Goal: Task Accomplishment & Management: Manage account settings

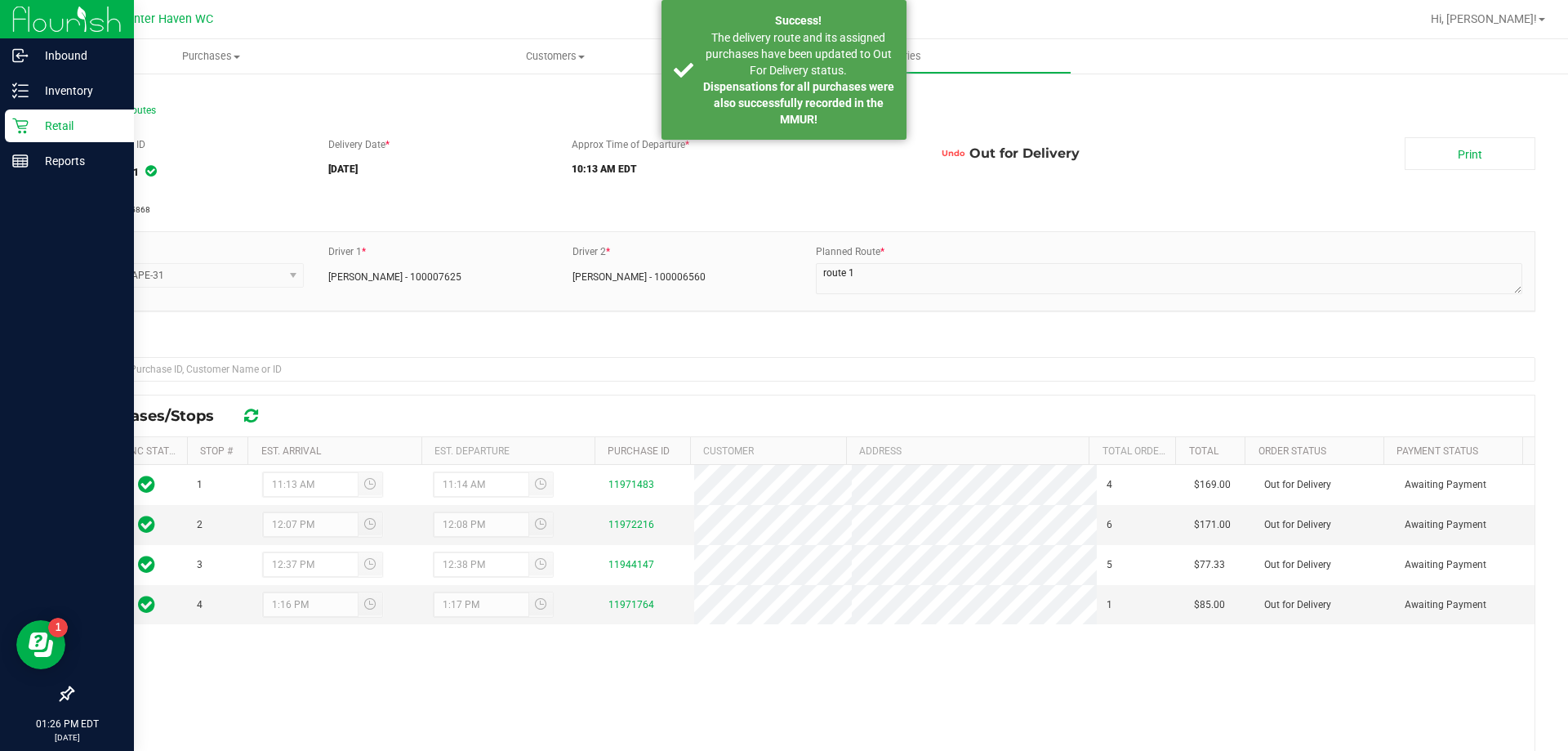
click at [46, 123] on p "Retail" at bounding box center [77, 125] width 98 height 20
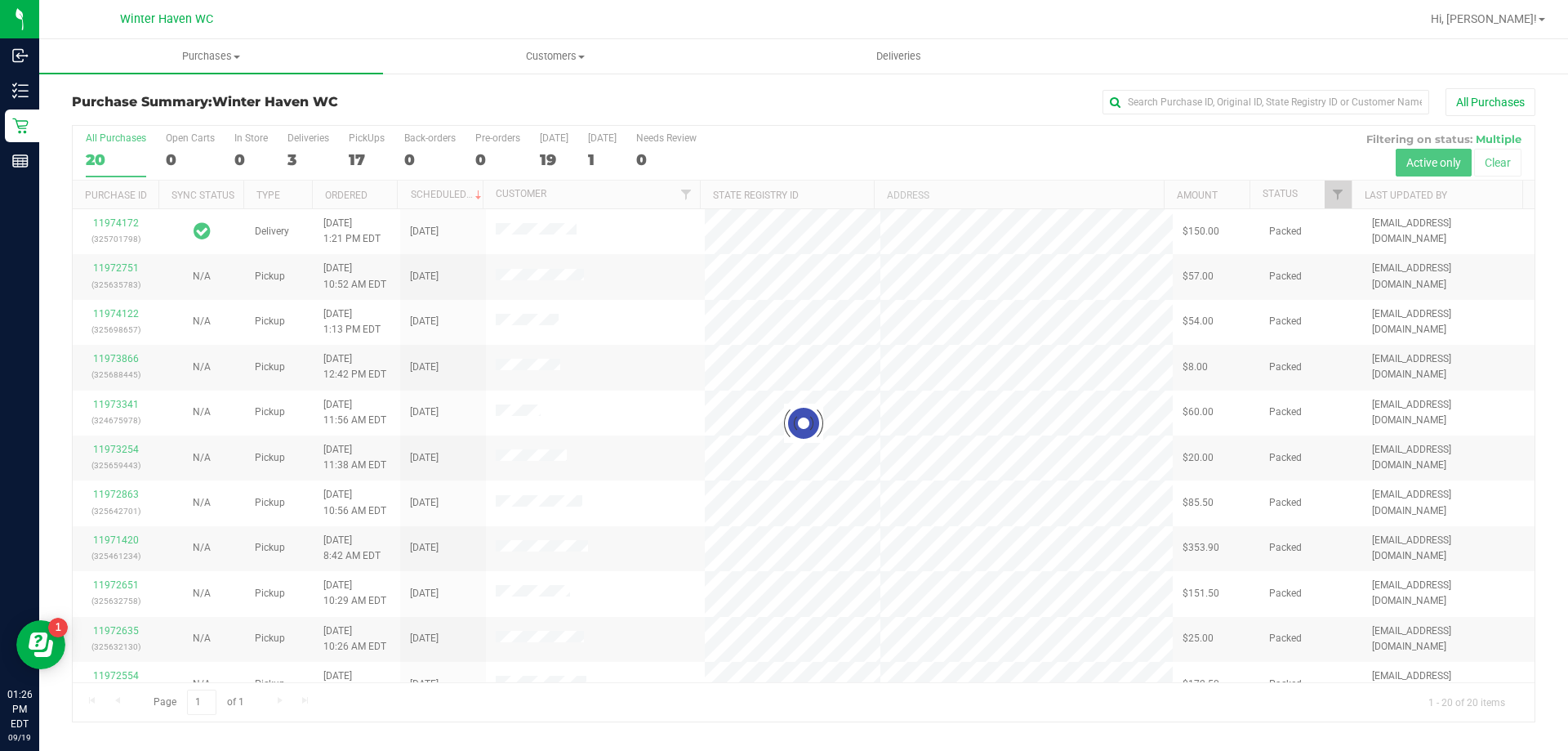
click at [293, 156] on div at bounding box center [804, 424] width 1462 height 596
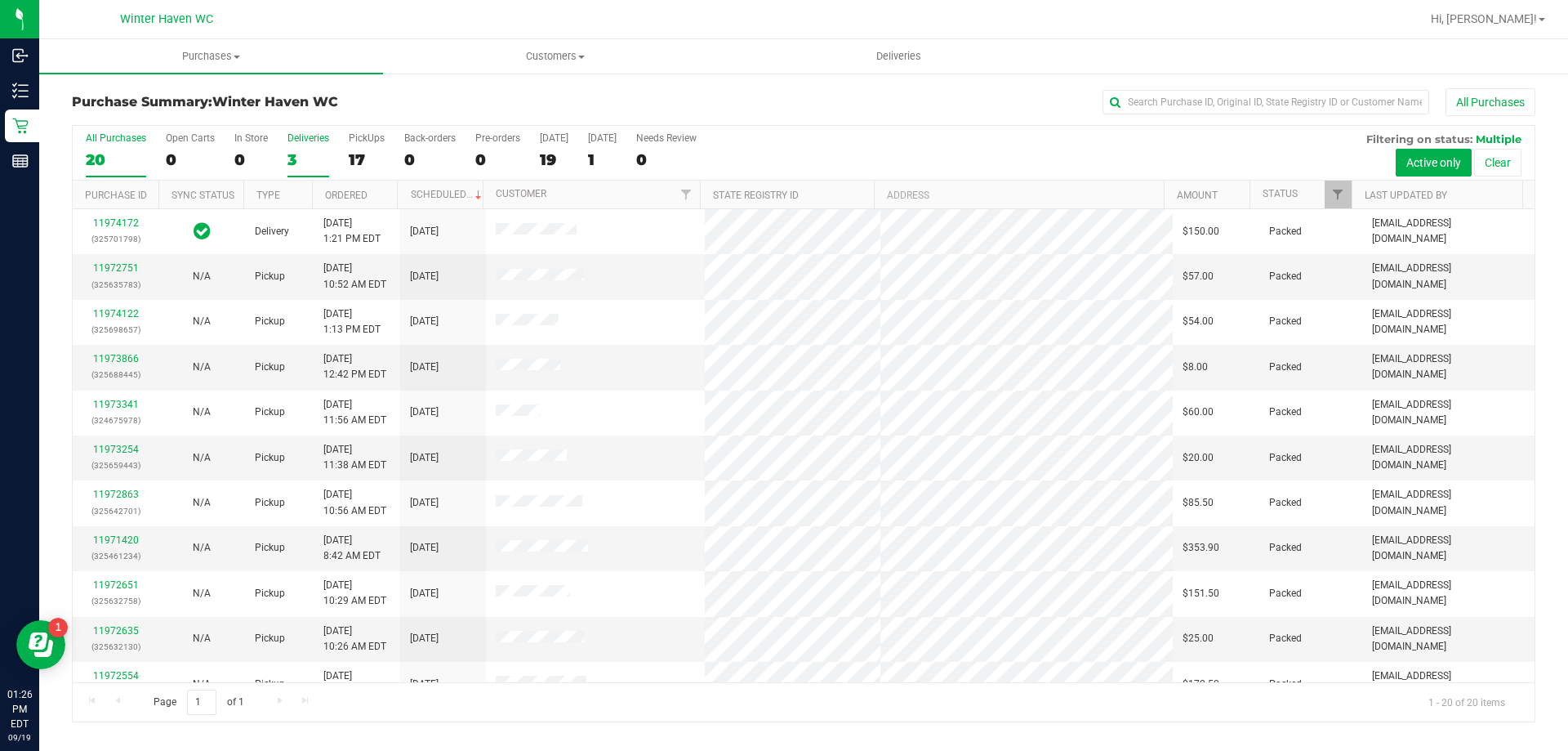
click at [292, 156] on div "3" at bounding box center [308, 159] width 42 height 19
click at [0, 0] on input "Deliveries 3" at bounding box center [0, 0] width 0 height 0
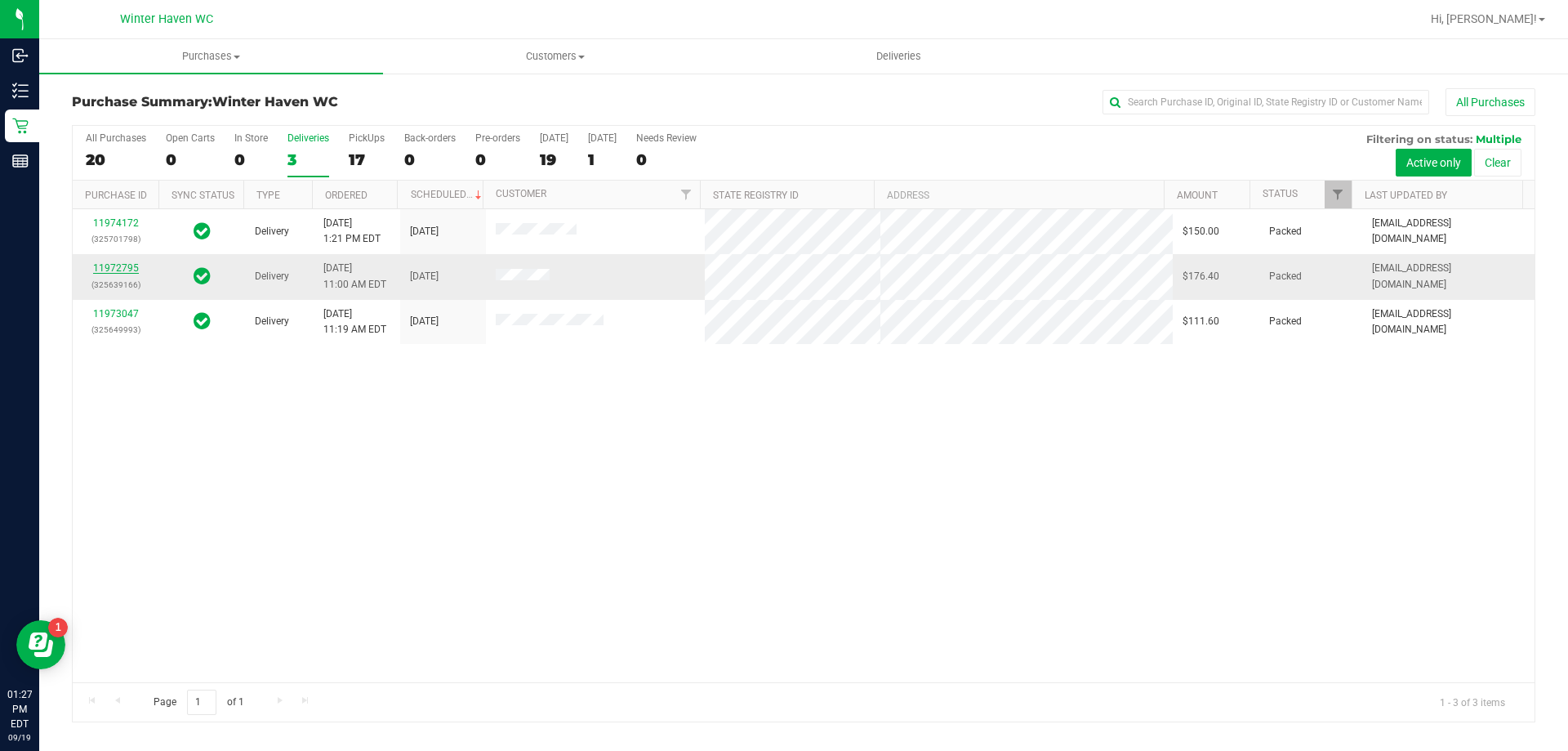
click at [120, 273] on link "11972795" at bounding box center [116, 269] width 46 height 12
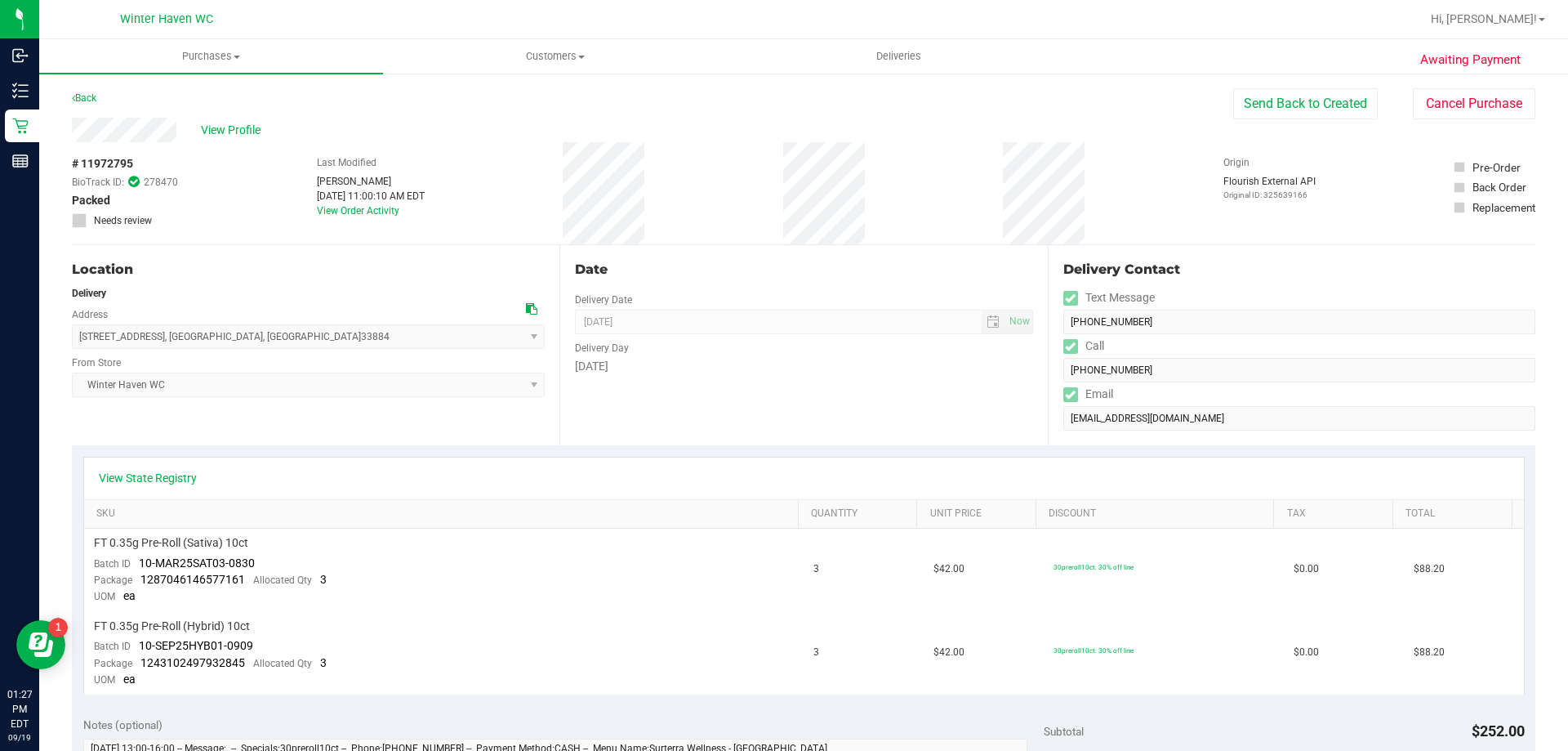
click at [777, 190] on div "# 11972795 BioTrack ID: 278470 Packed Needs review Last Modified [PERSON_NAME] …" at bounding box center [804, 193] width 1464 height 102
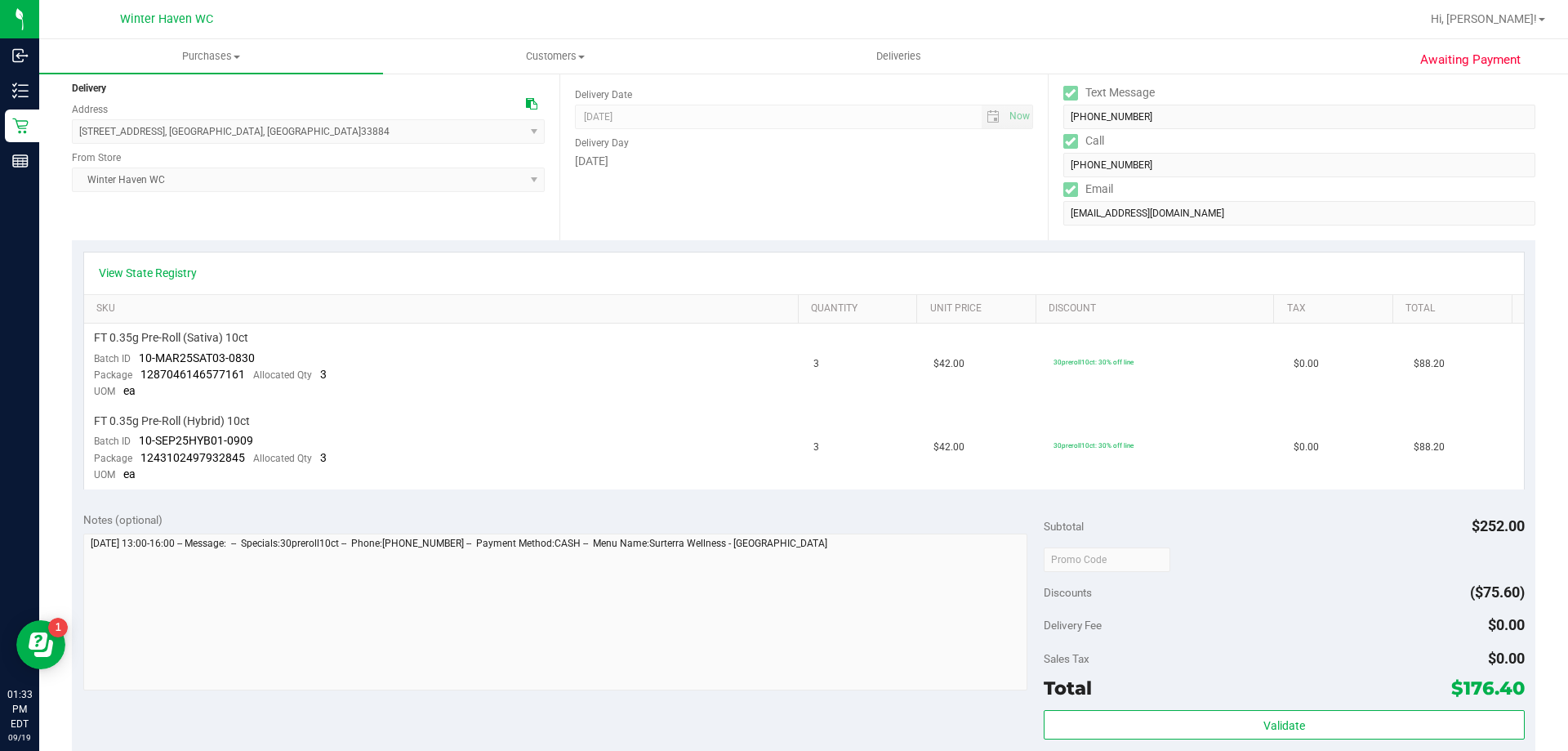
scroll to position [326, 0]
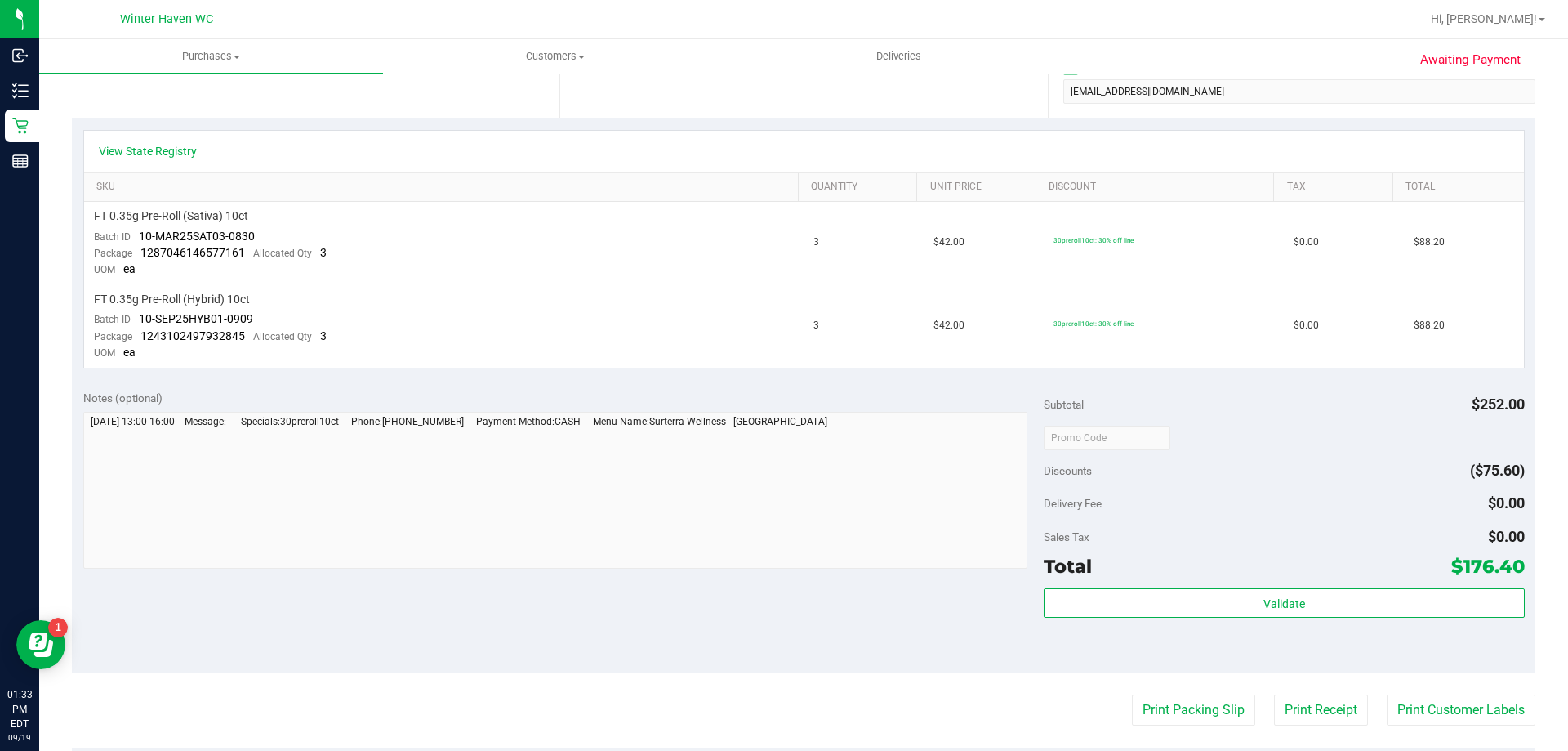
click at [1269, 620] on div "Validate" at bounding box center [1284, 625] width 480 height 74
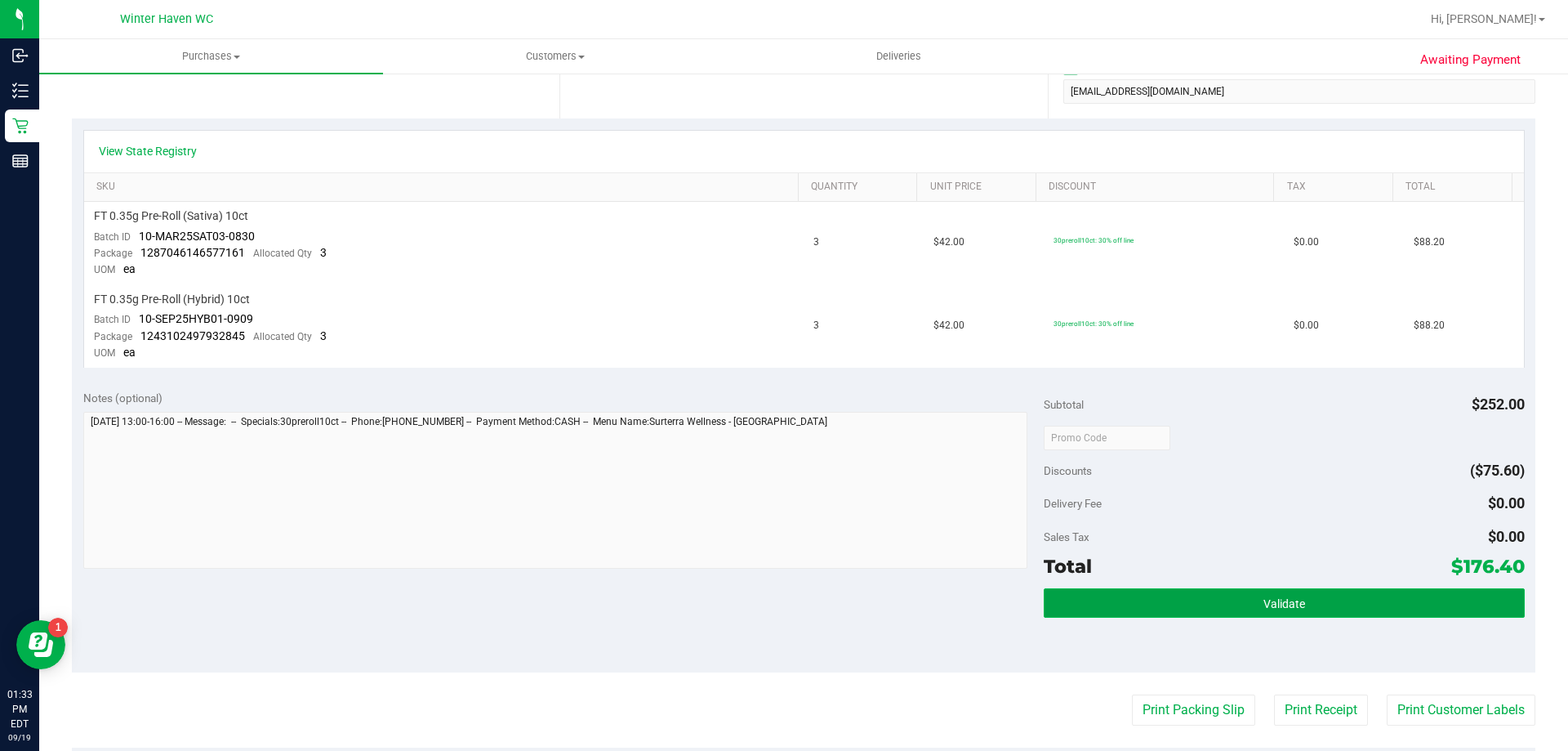
click at [1263, 603] on span "Validate" at bounding box center [1284, 603] width 42 height 13
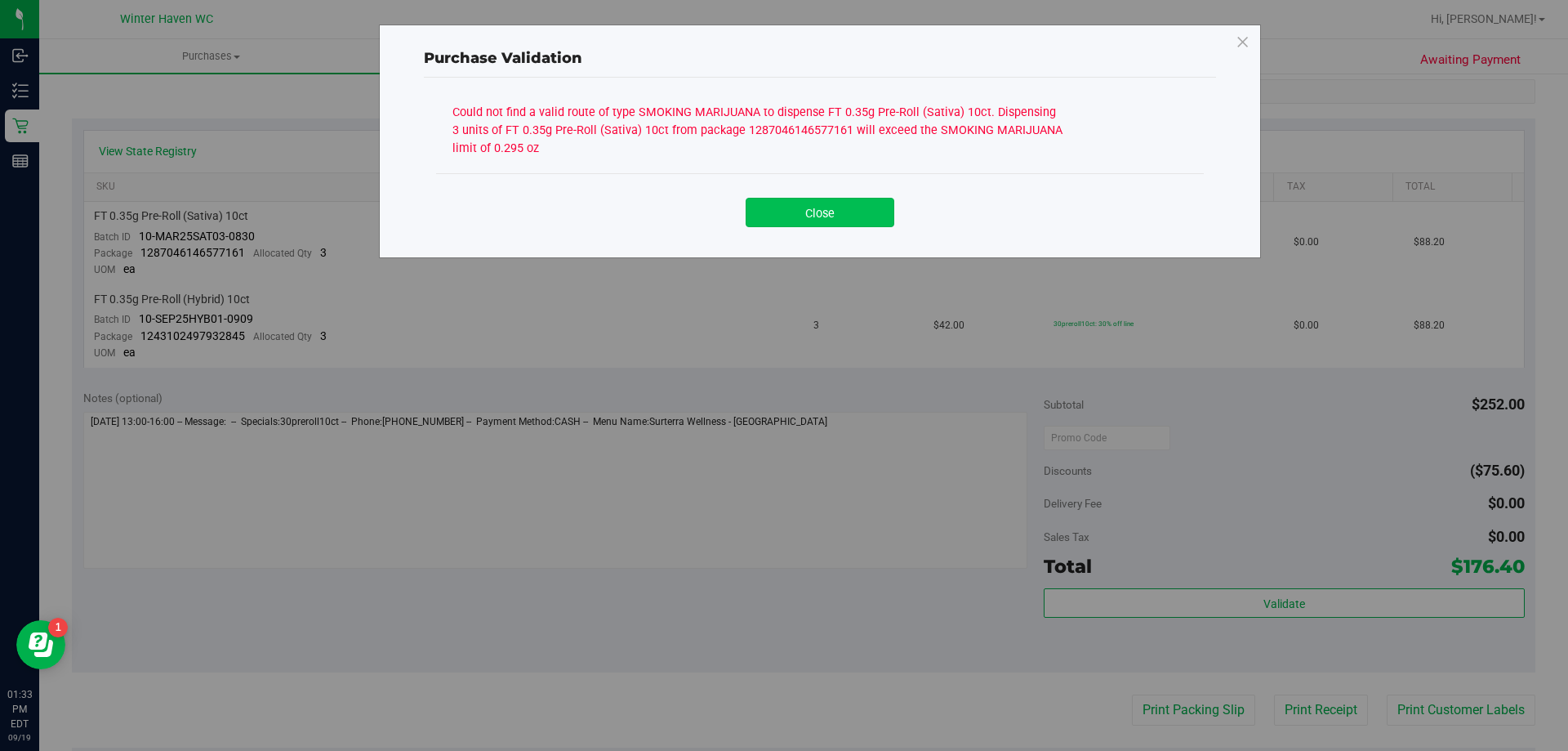
click at [845, 204] on button "Close" at bounding box center [820, 213] width 149 height 29
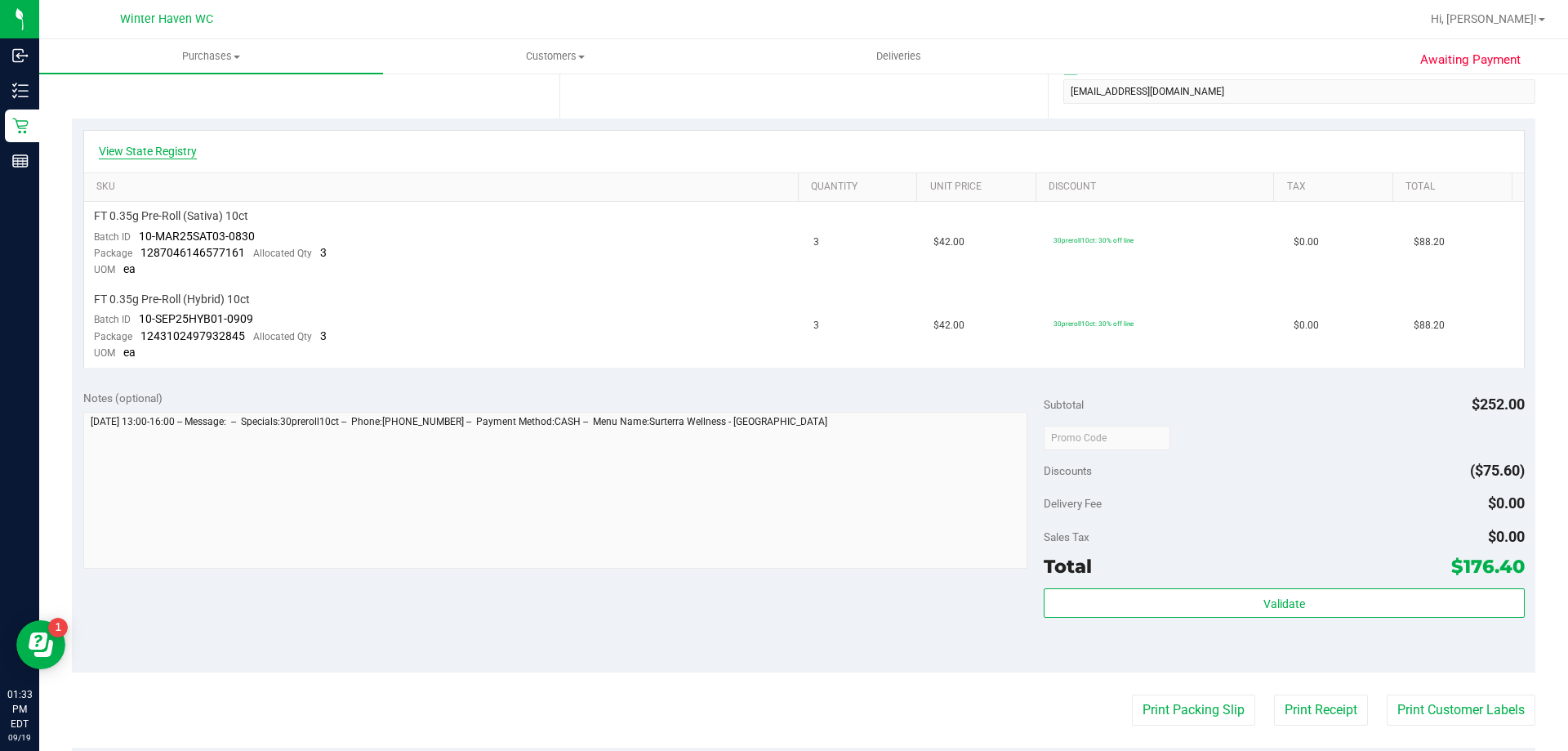
click at [178, 150] on link "View State Registry" at bounding box center [148, 151] width 98 height 17
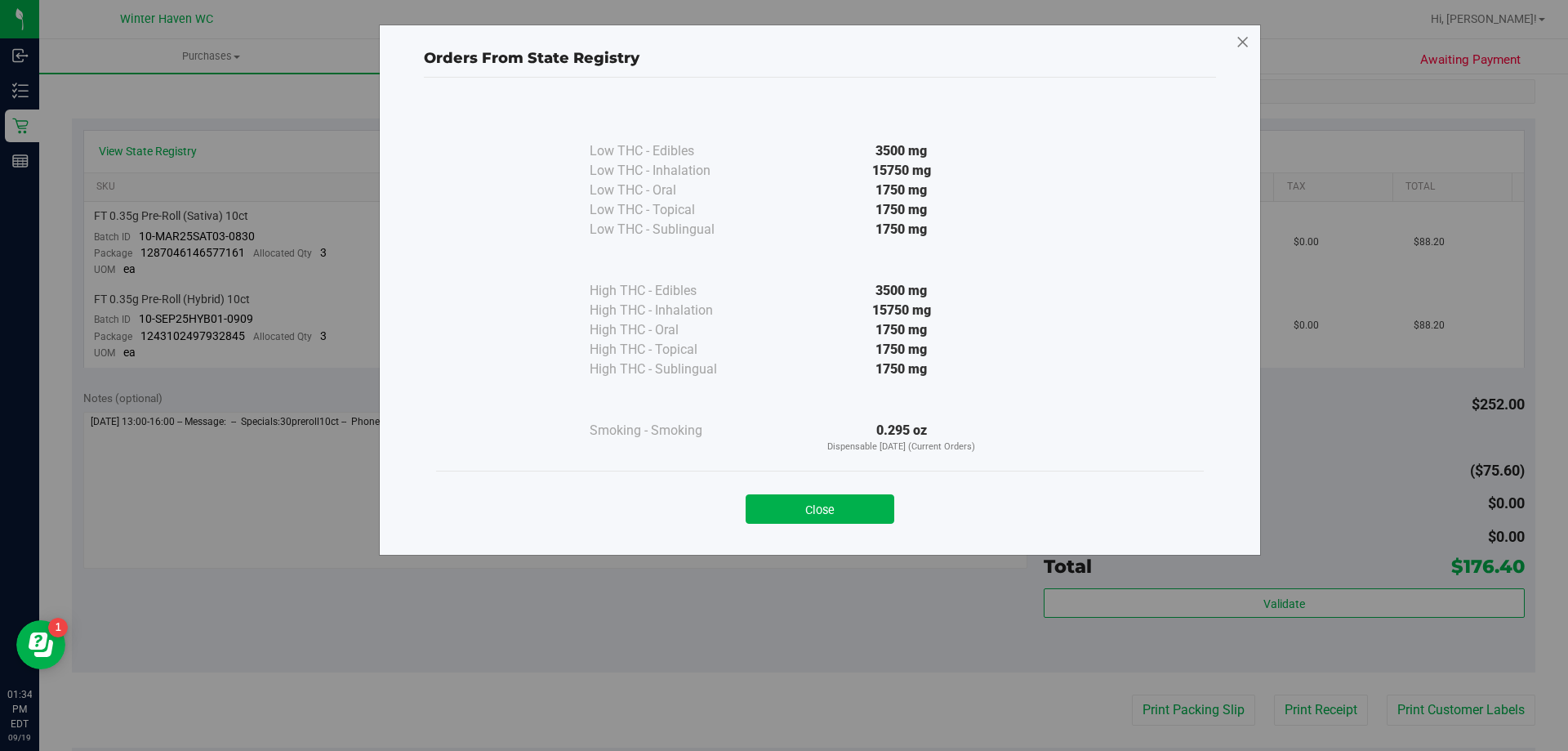
click at [1243, 37] on icon at bounding box center [1243, 42] width 15 height 26
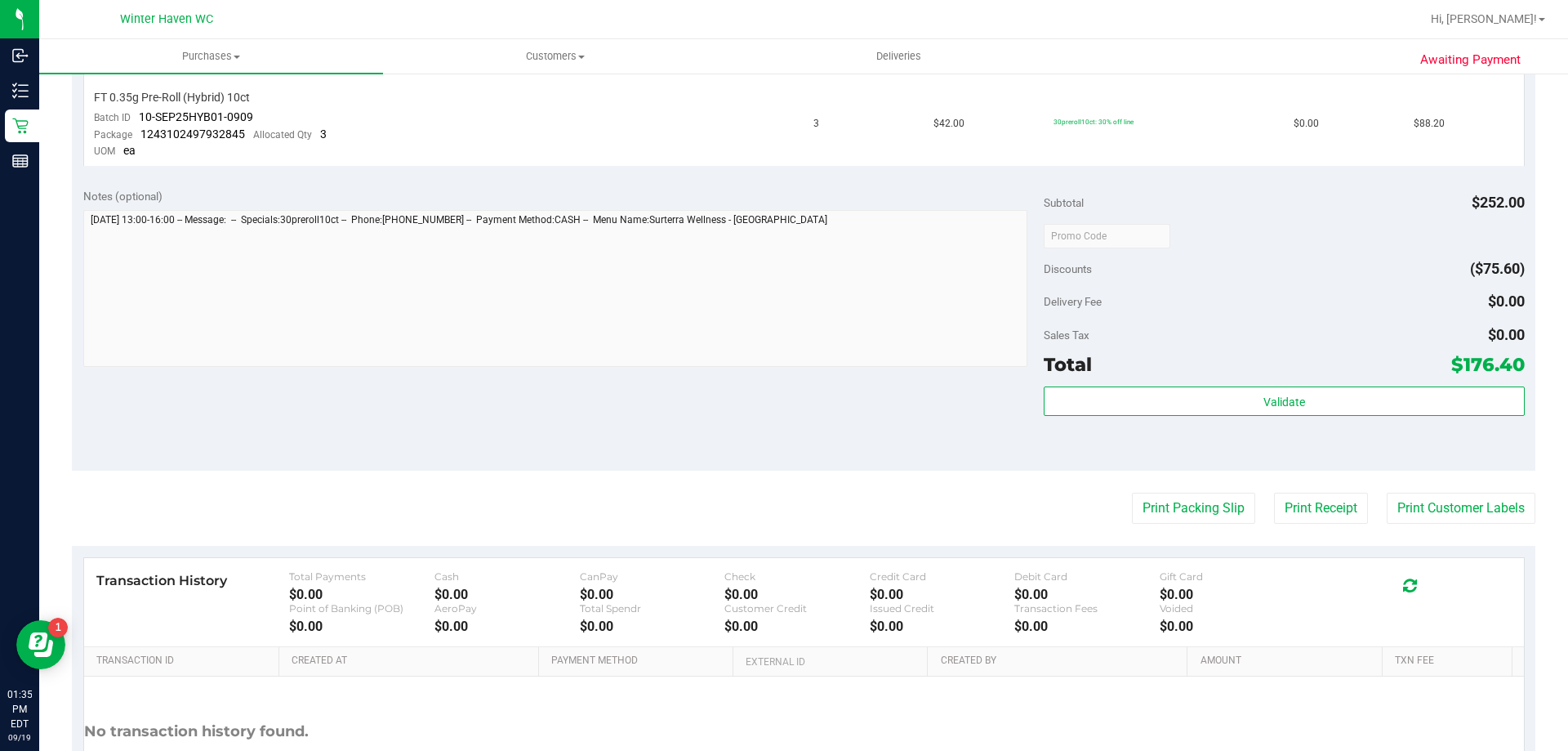
scroll to position [662, 0]
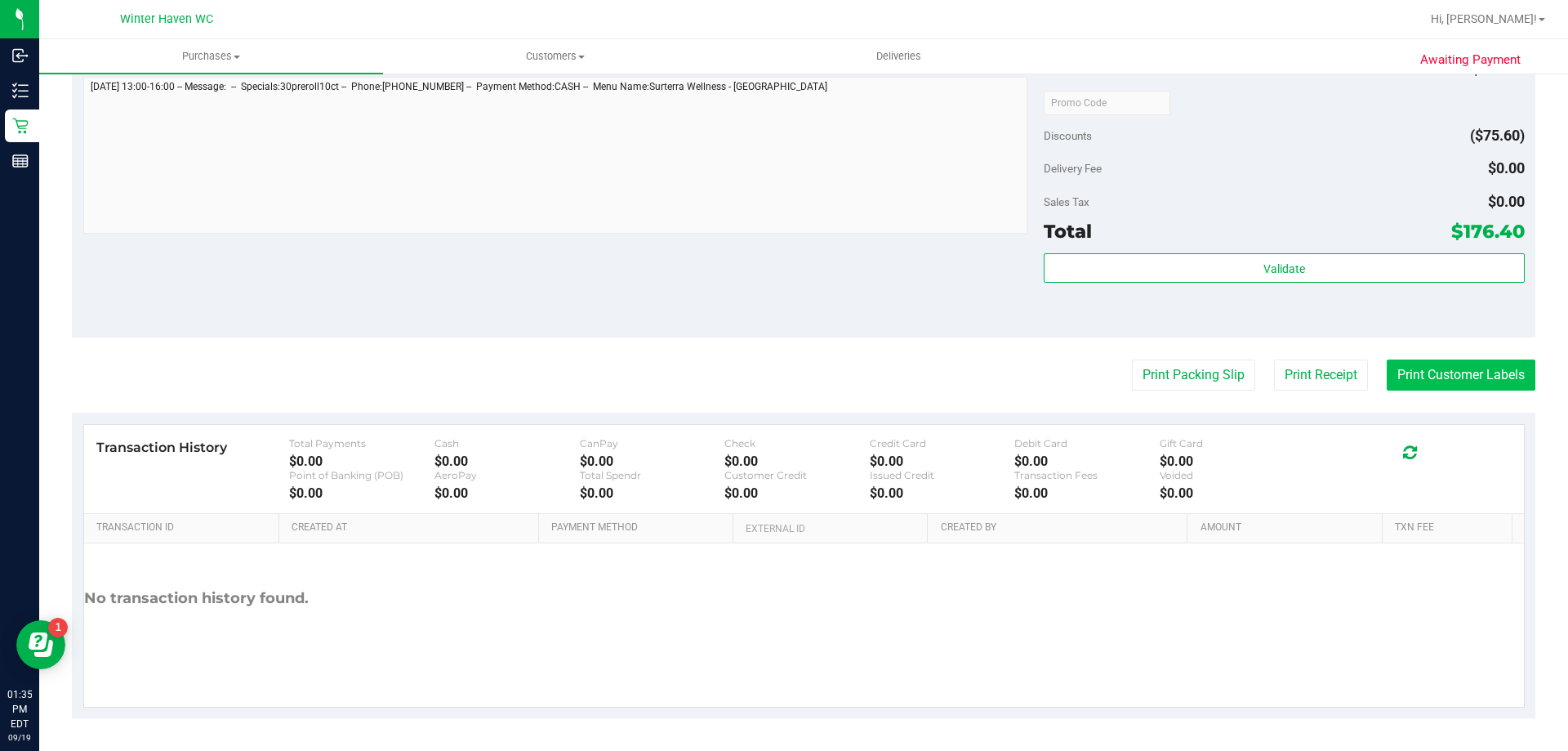
click at [1488, 376] on button "Print Customer Labels" at bounding box center [1461, 376] width 149 height 31
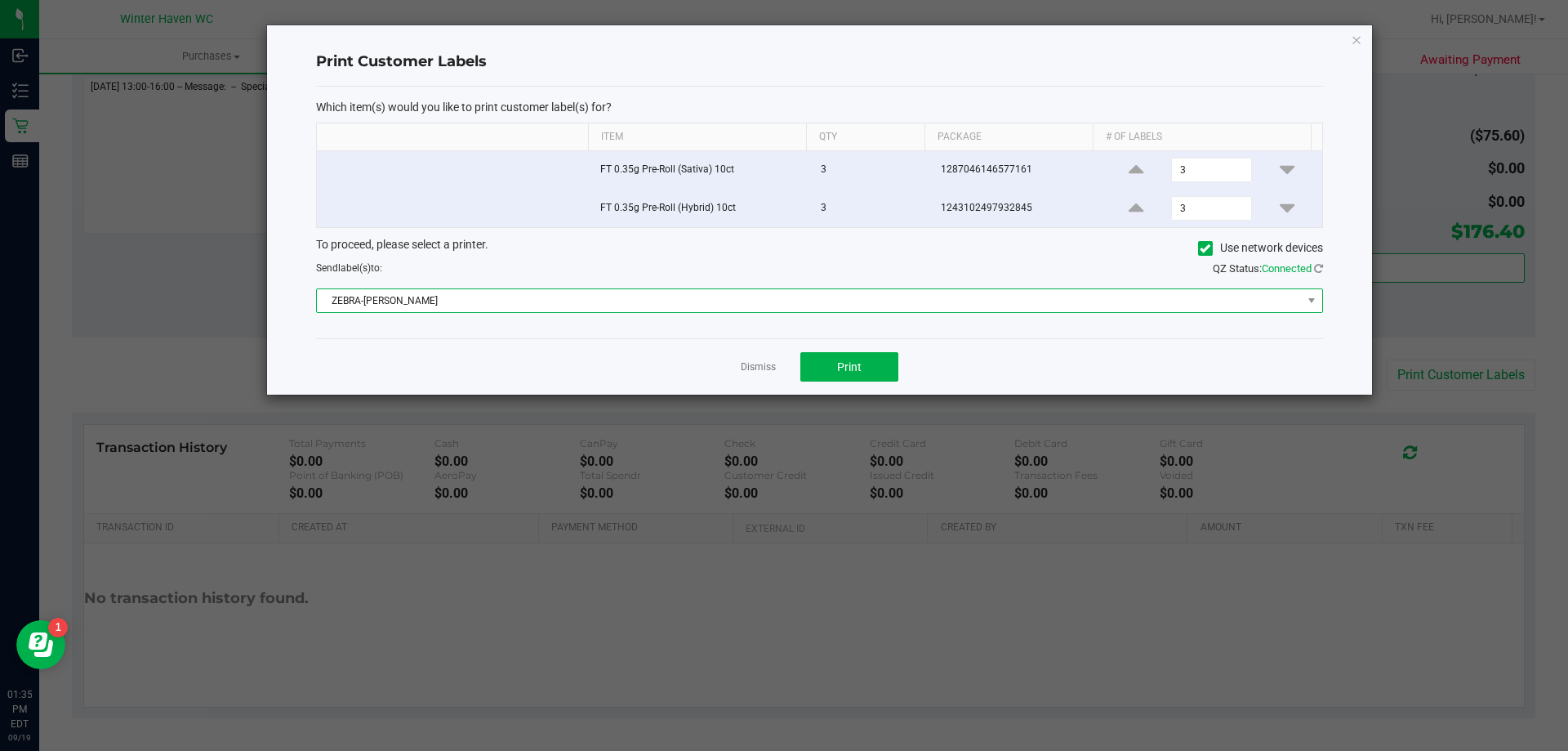
click at [850, 306] on span "ZEBRA-[PERSON_NAME]" at bounding box center [808, 300] width 985 height 23
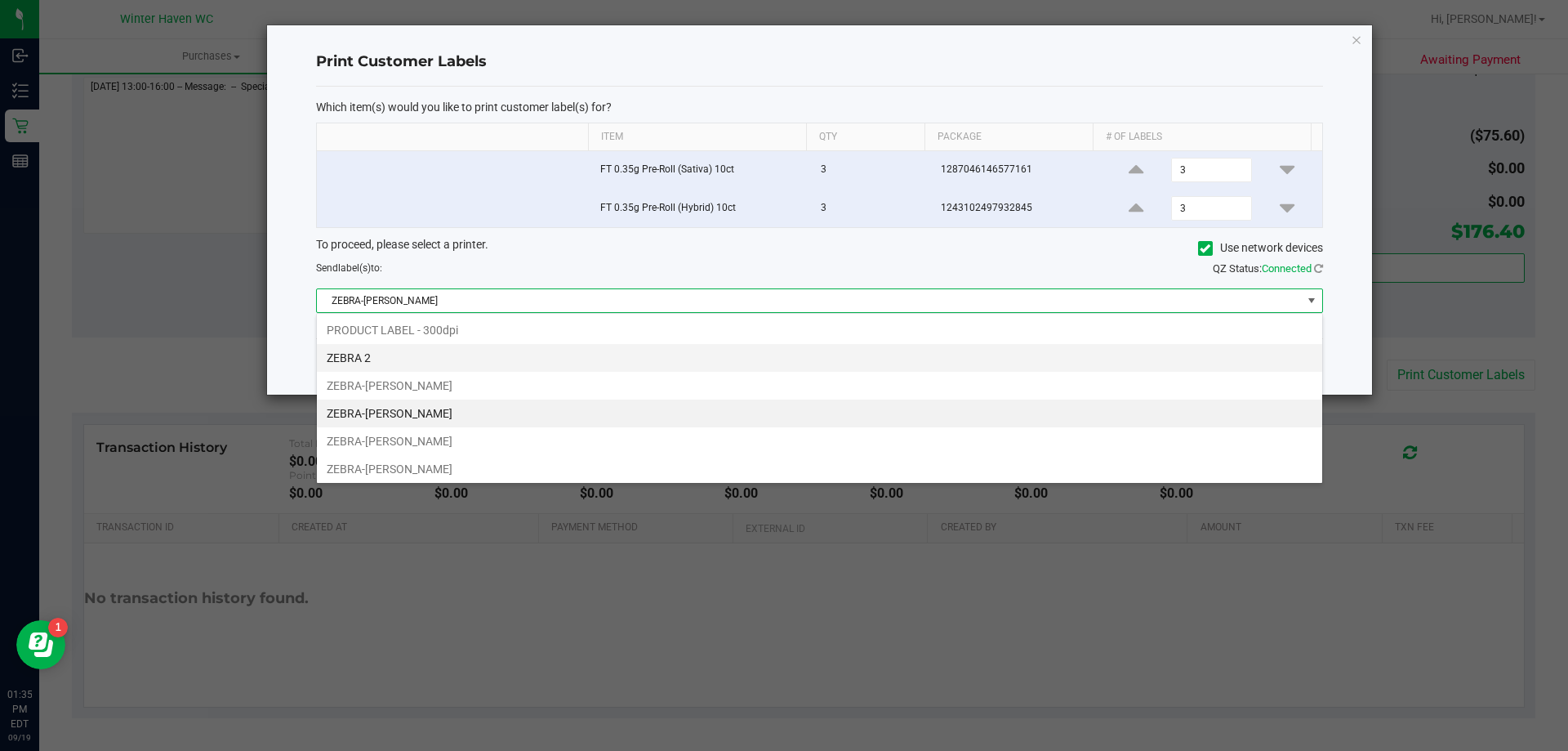
scroll to position [25, 1006]
click at [430, 351] on li "ZEBRA 2" at bounding box center [819, 358] width 1005 height 27
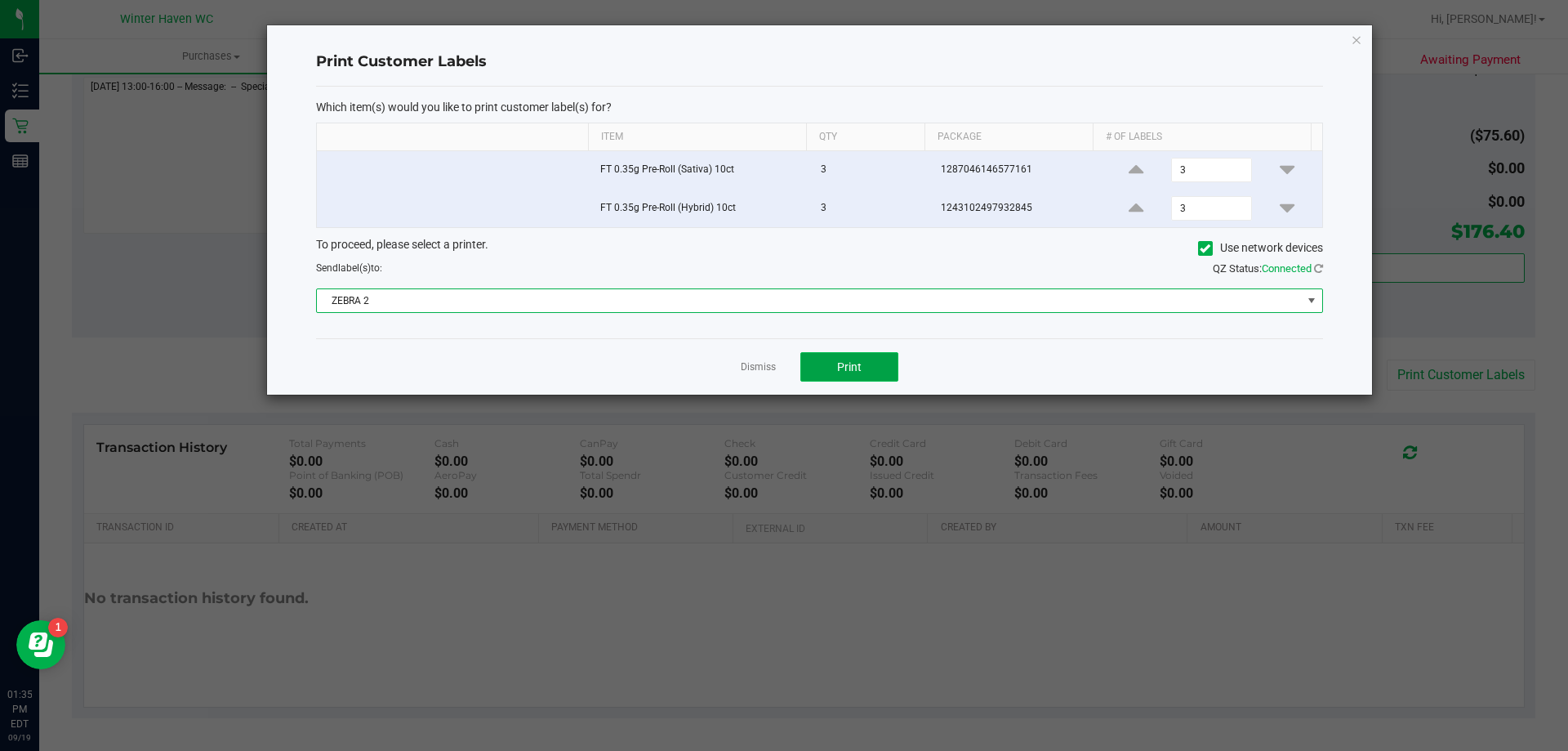
click at [876, 362] on button "Print" at bounding box center [850, 367] width 98 height 29
click at [754, 366] on link "Dismiss" at bounding box center [759, 368] width 35 height 14
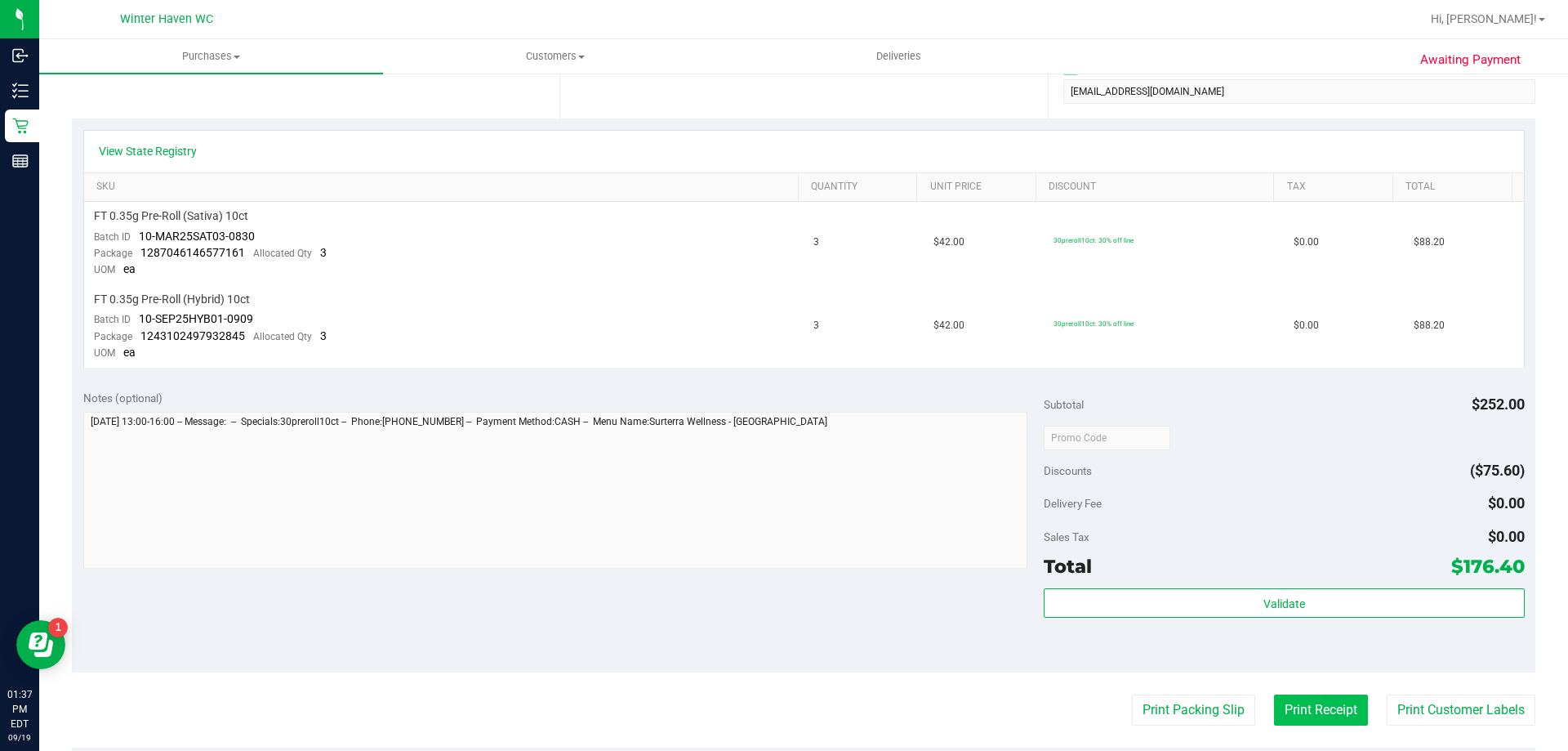
scroll to position [662, 0]
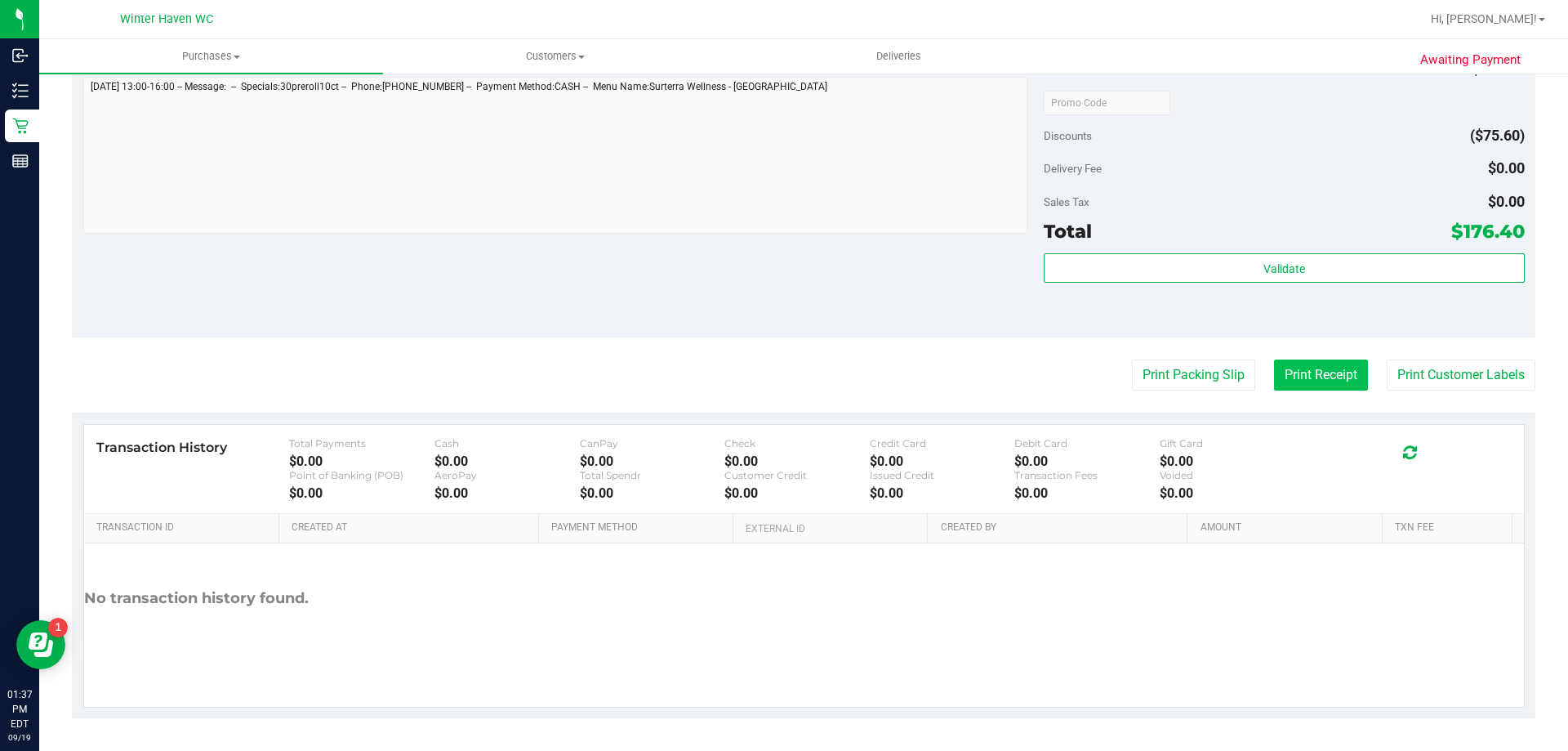
click at [1337, 385] on button "Print Receipt" at bounding box center [1321, 376] width 94 height 31
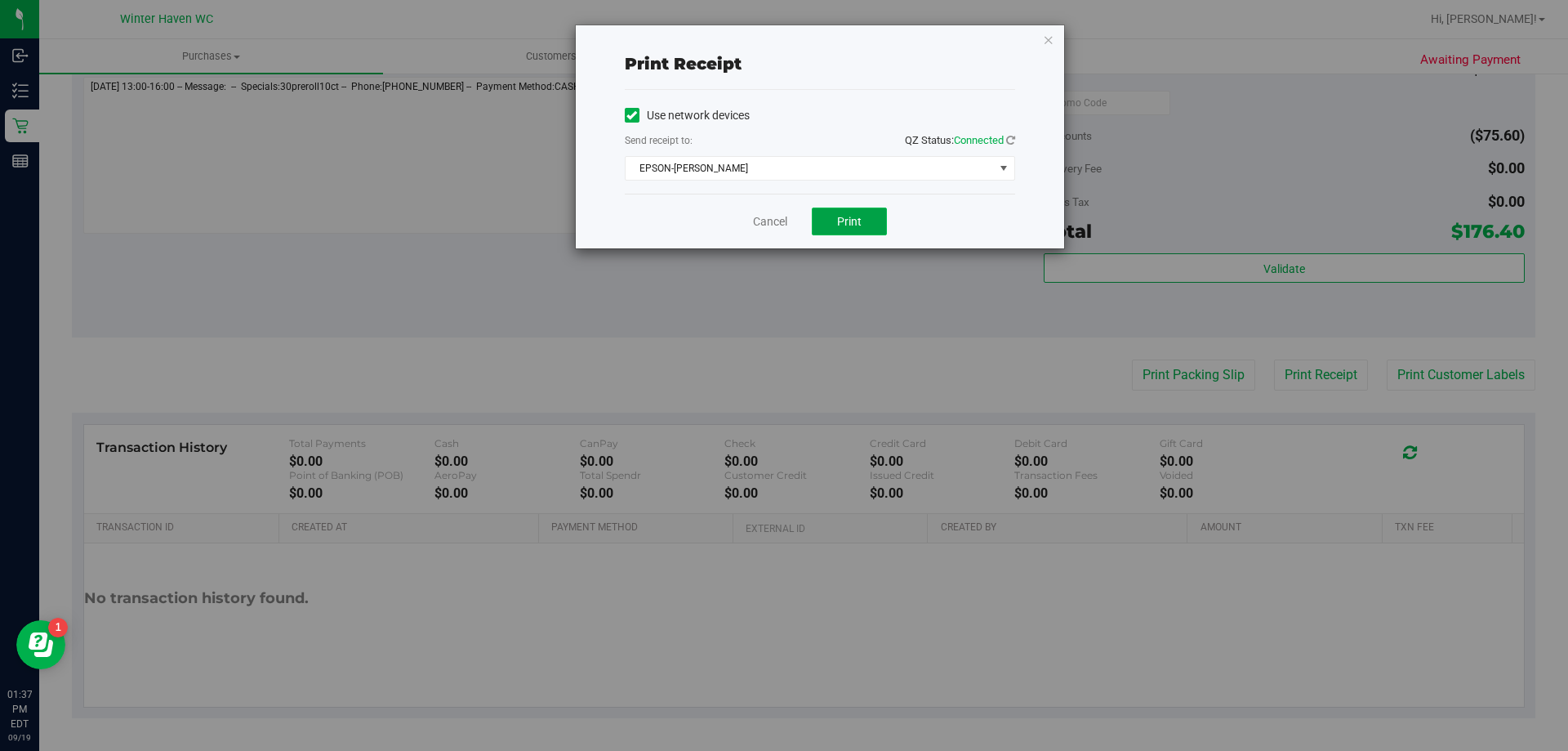
click at [846, 220] on span "Print" at bounding box center [849, 221] width 24 height 13
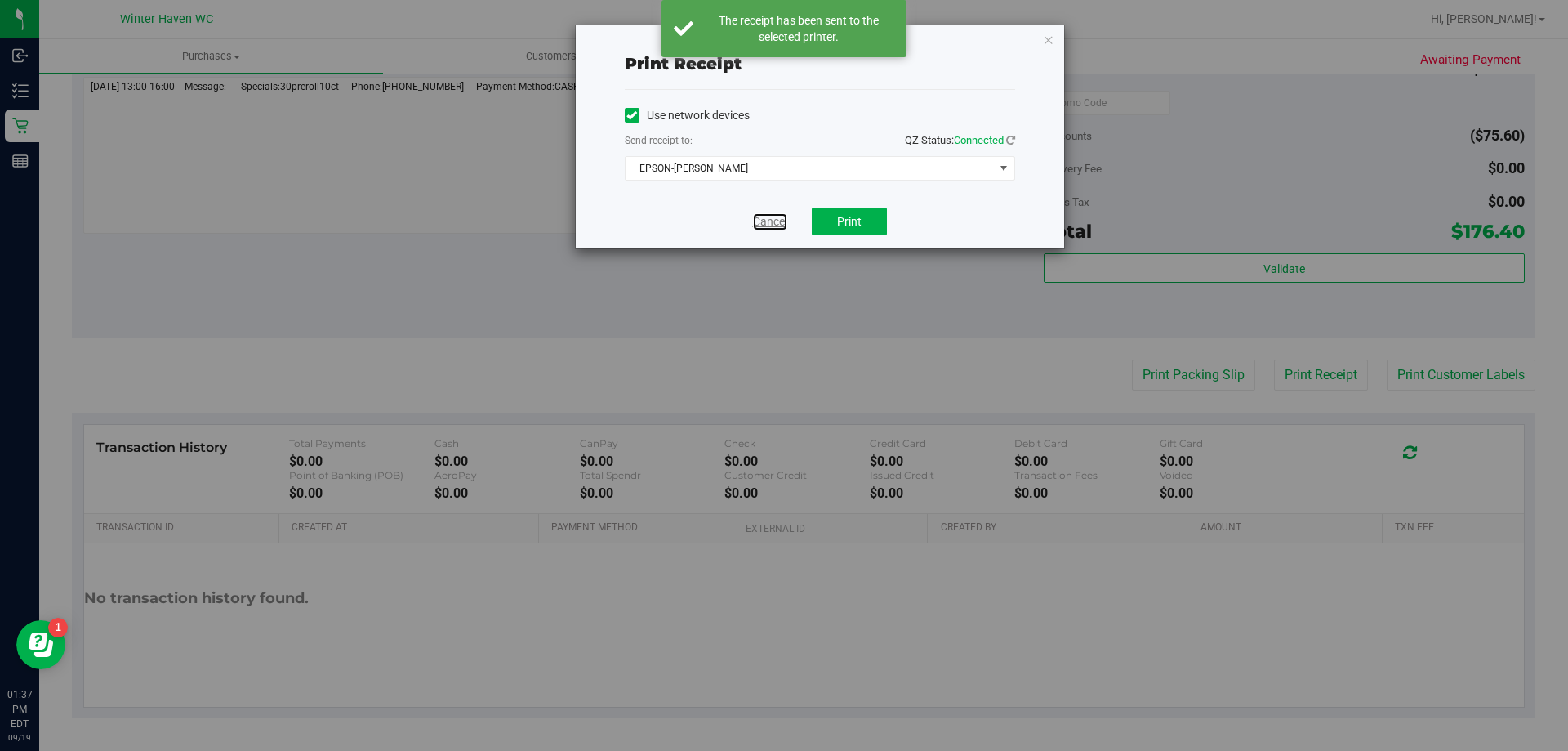
click at [774, 224] on link "Cancel" at bounding box center [769, 223] width 34 height 18
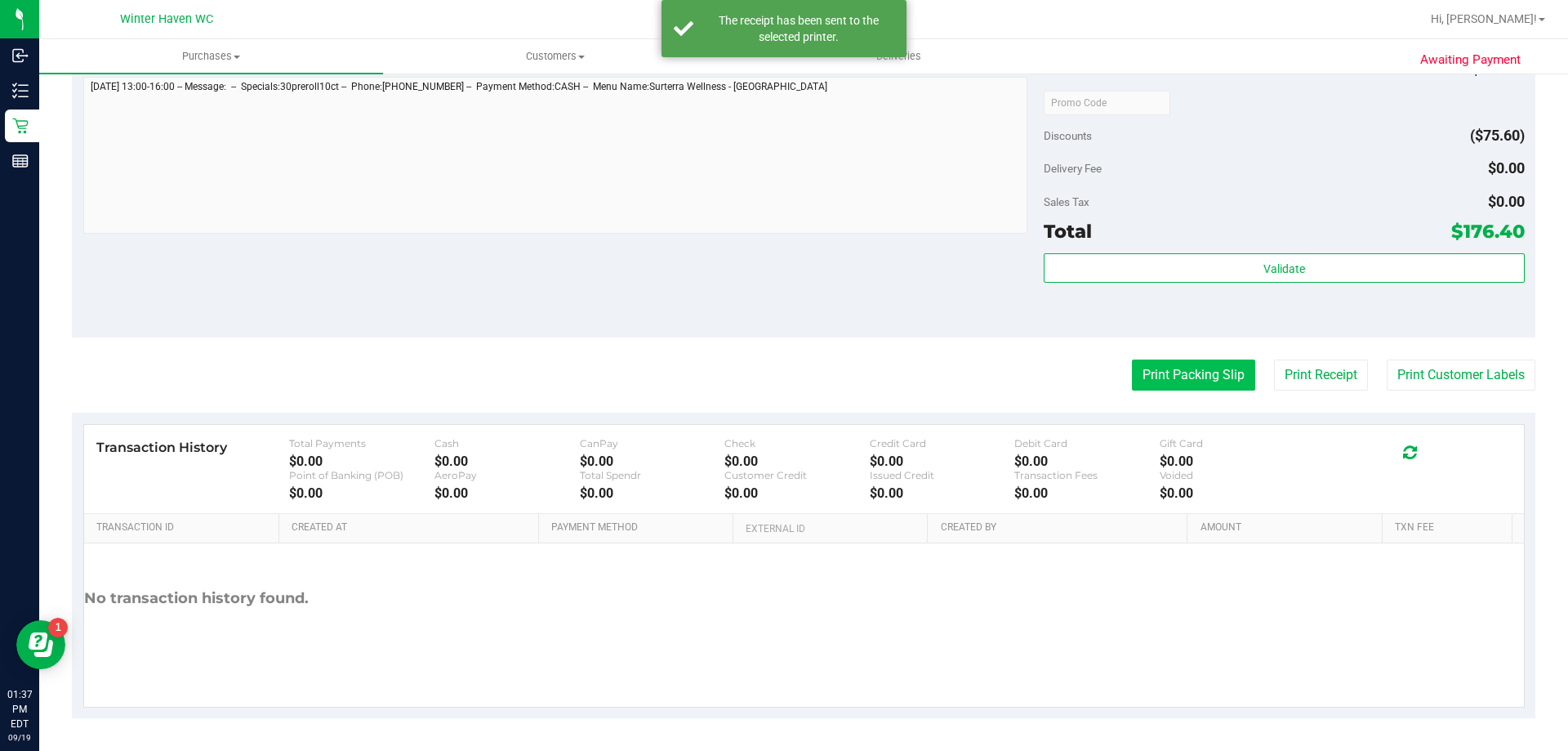
click at [1200, 371] on button "Print Packing Slip" at bounding box center [1194, 376] width 123 height 31
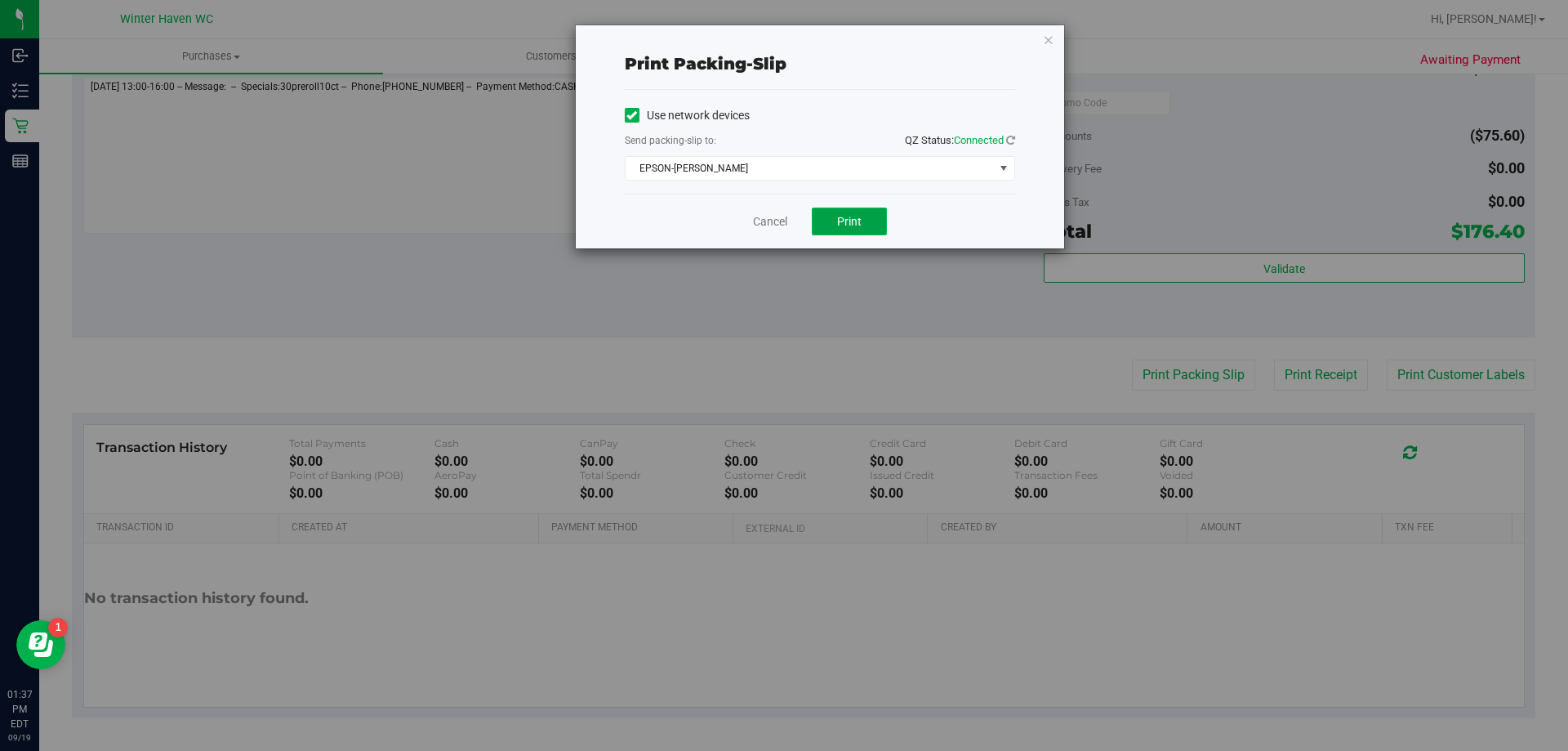
click at [850, 233] on button "Print" at bounding box center [849, 222] width 75 height 27
click at [768, 217] on link "Cancel" at bounding box center [769, 223] width 34 height 18
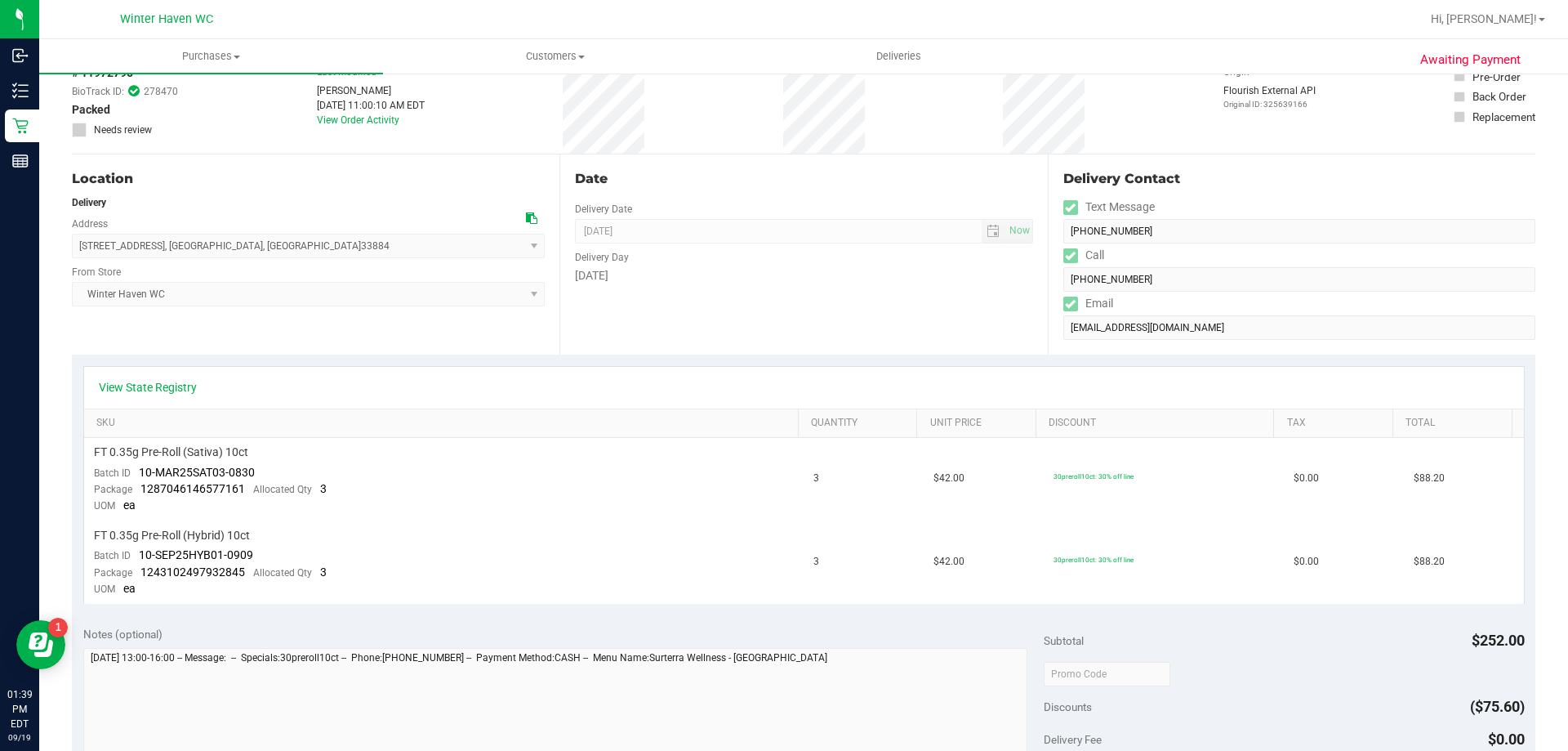
scroll to position [0, 0]
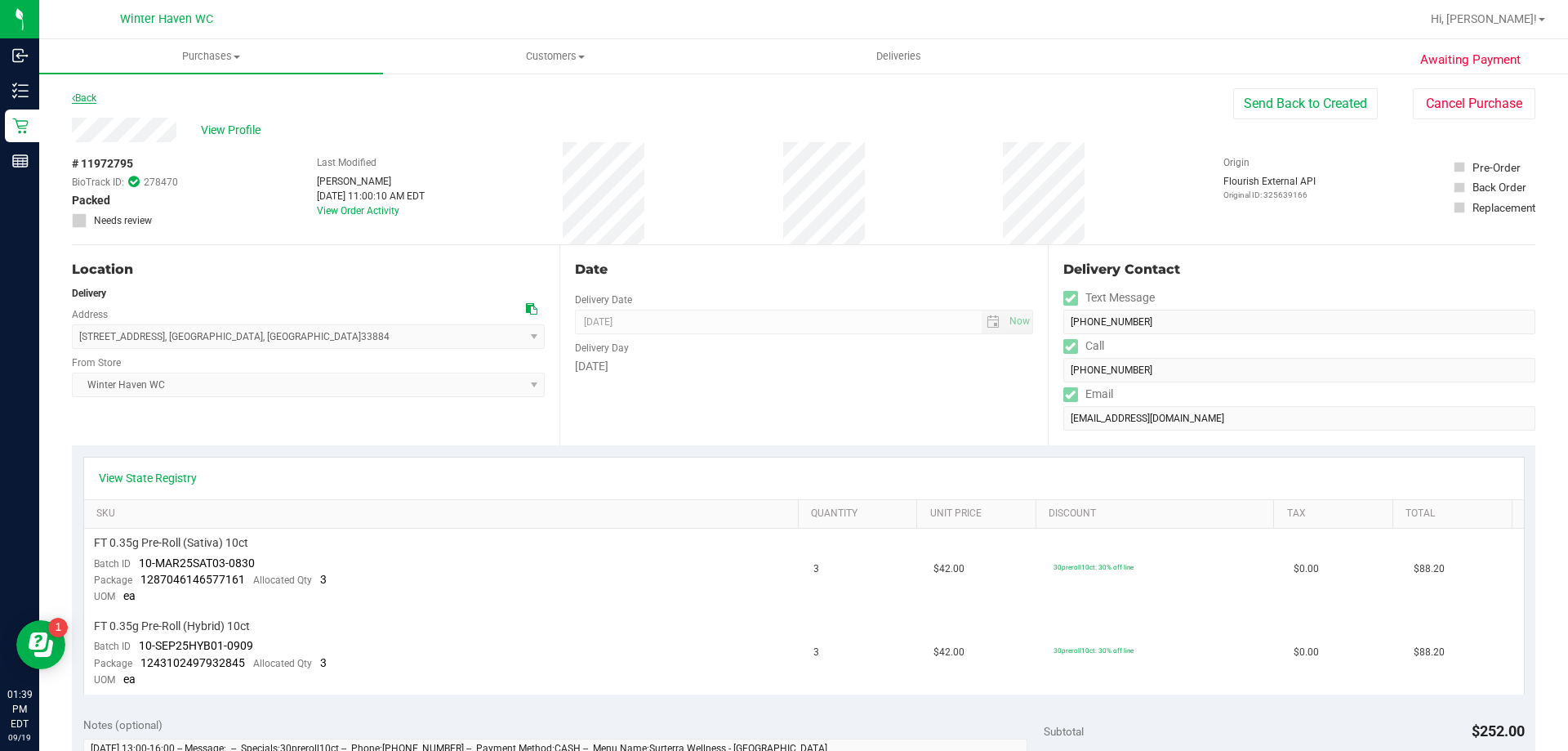
click at [83, 98] on link "Back" at bounding box center [83, 98] width 24 height 12
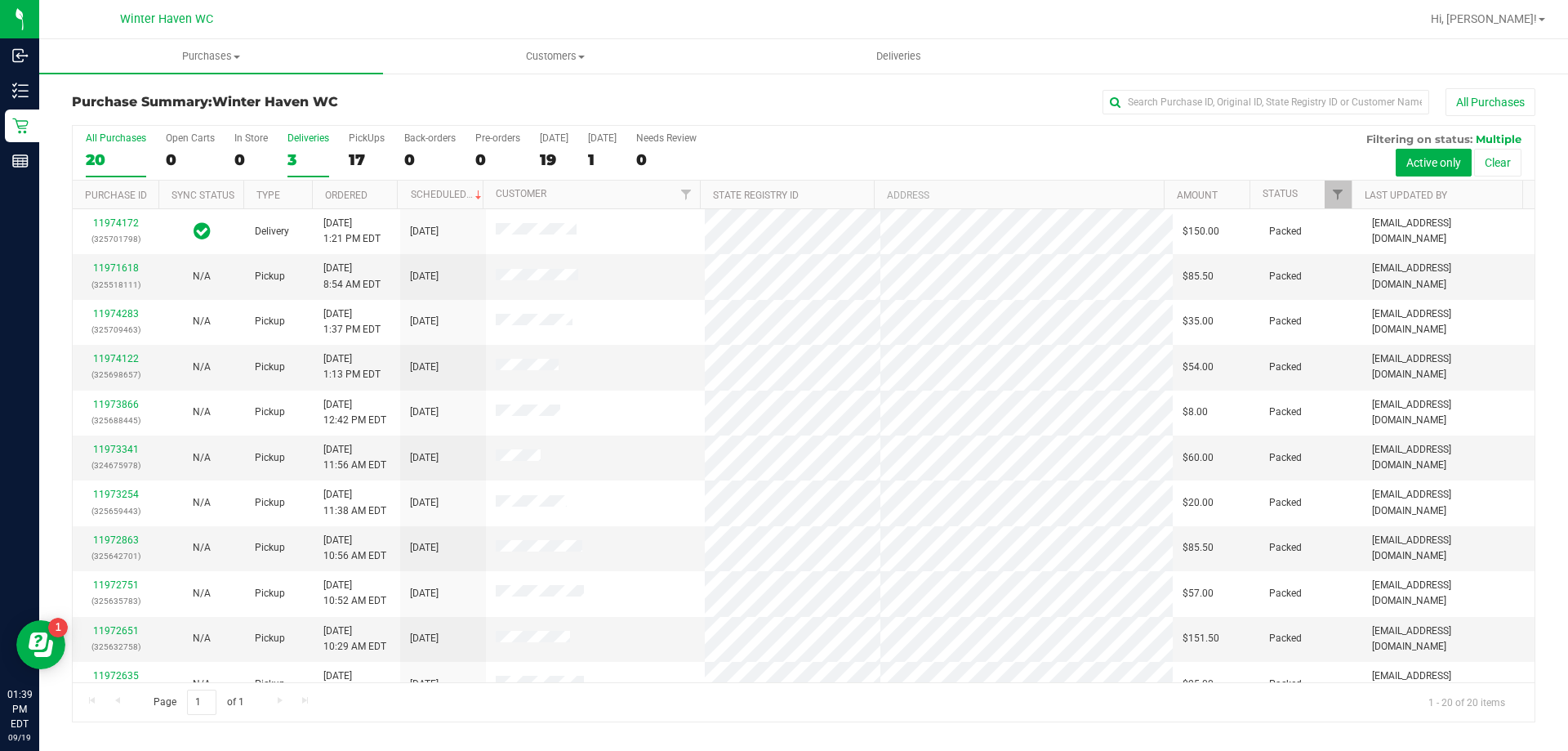
click at [292, 160] on div "3" at bounding box center [308, 159] width 42 height 19
click at [0, 0] on input "Deliveries 3" at bounding box center [0, 0] width 0 height 0
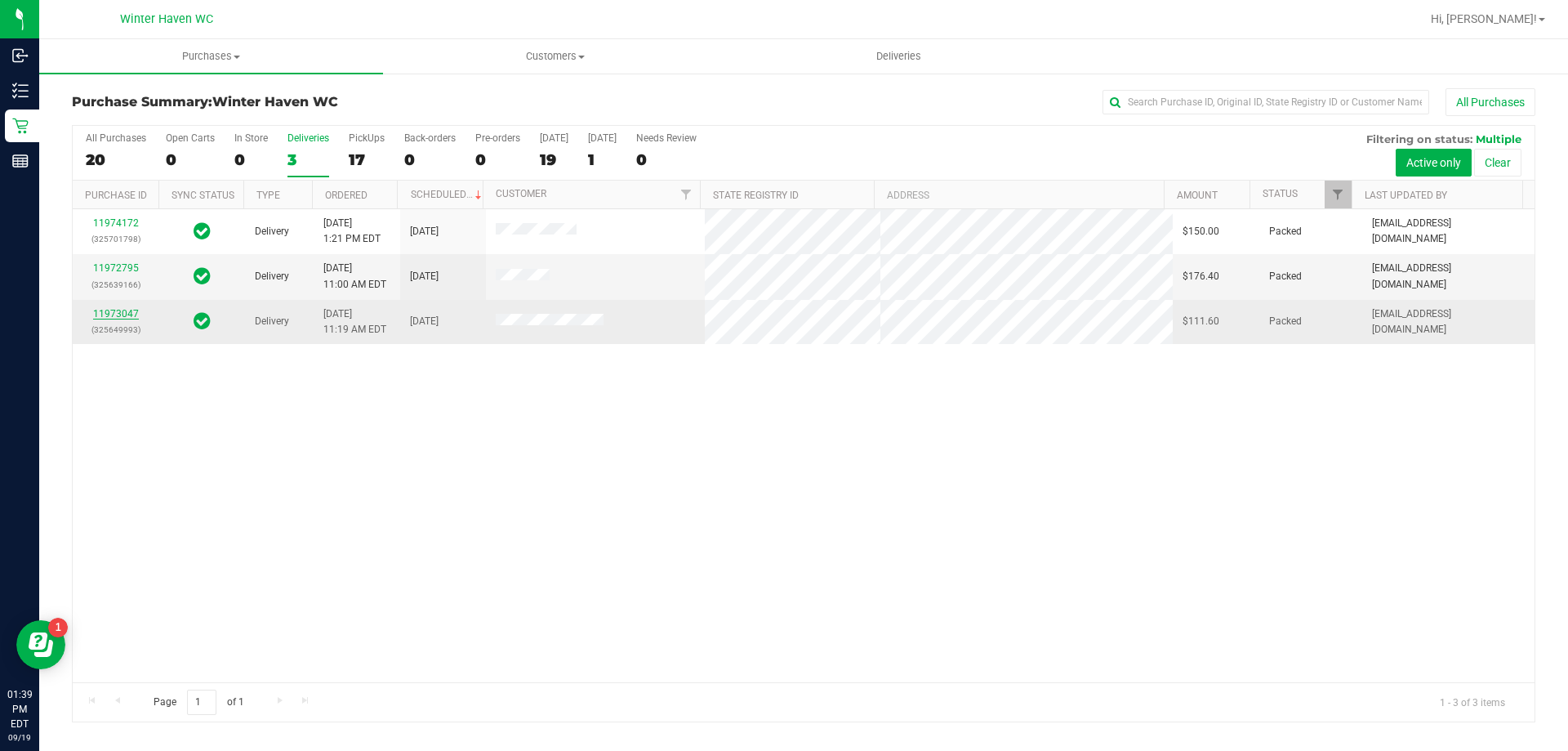
click at [118, 315] on link "11973047" at bounding box center [116, 314] width 46 height 12
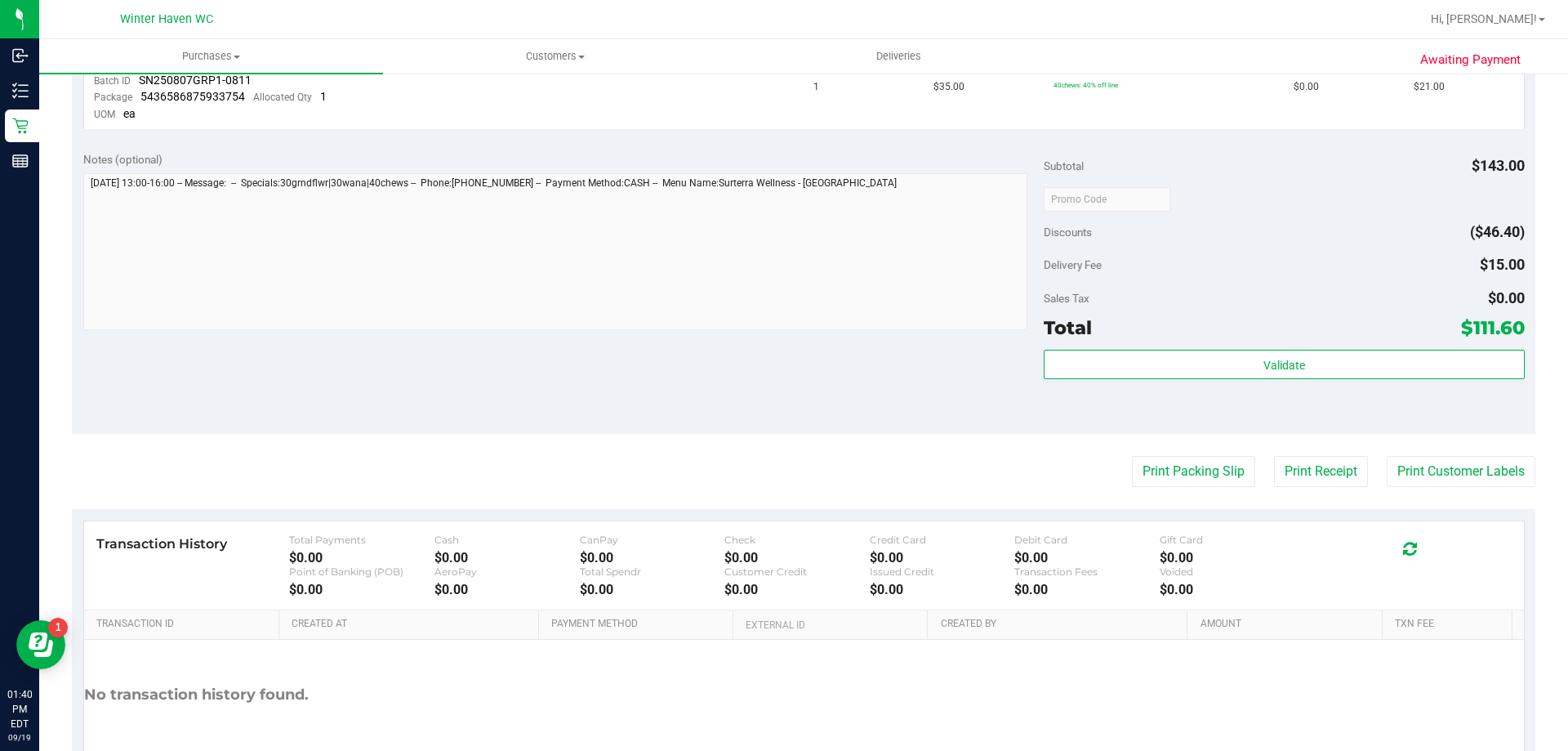
scroll to position [745, 0]
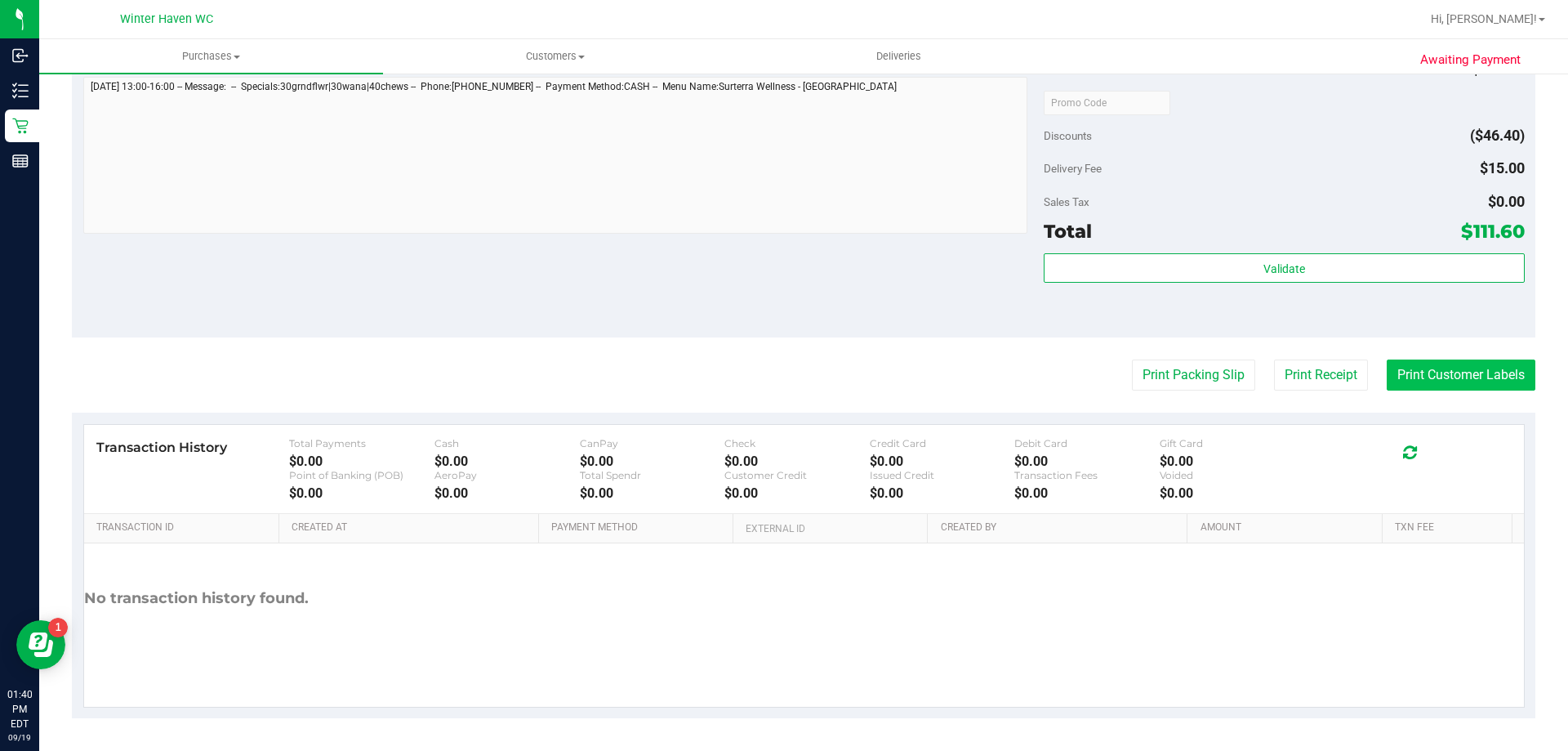
click at [1454, 371] on button "Print Customer Labels" at bounding box center [1461, 376] width 149 height 31
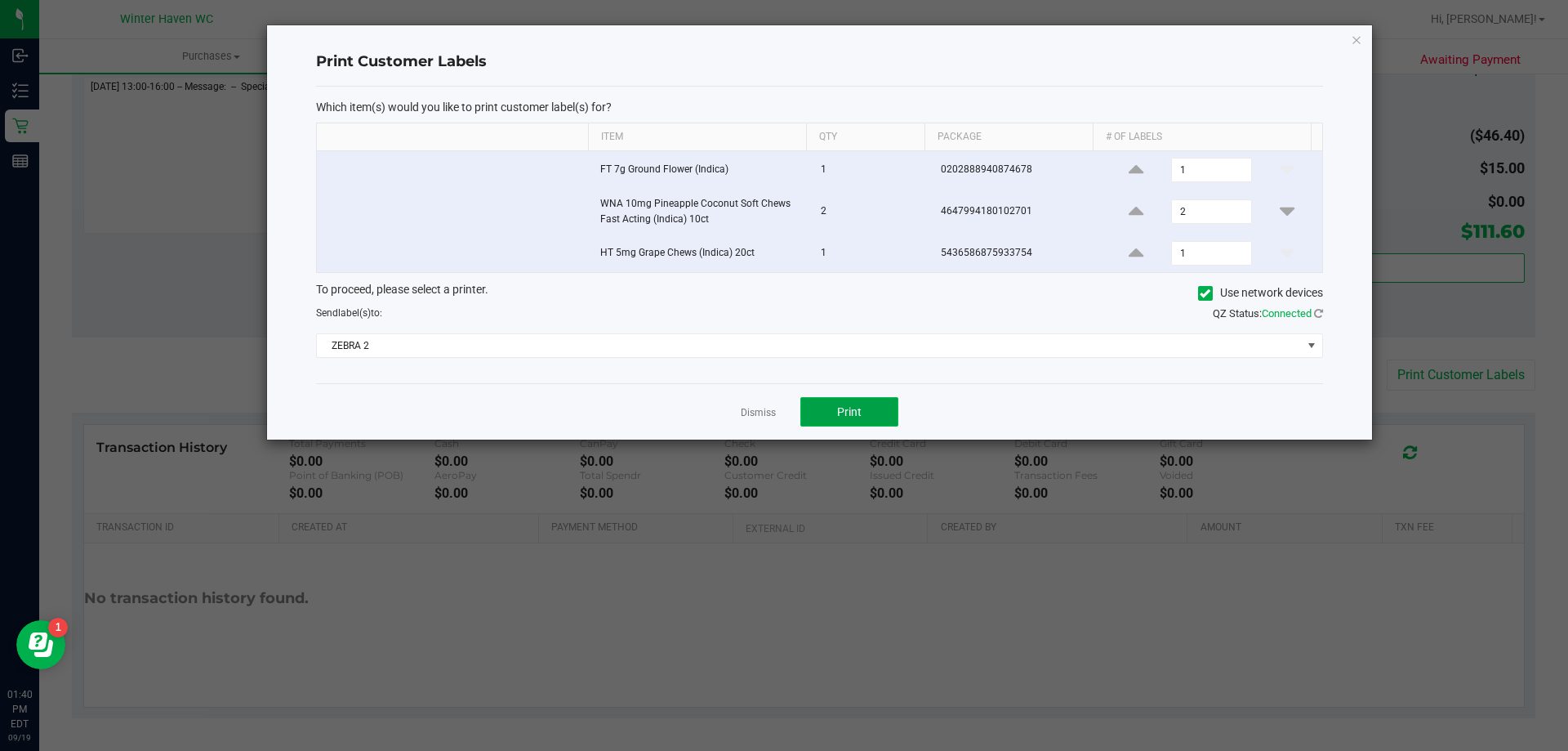
click at [847, 408] on span "Print" at bounding box center [849, 411] width 24 height 13
click at [762, 414] on link "Dismiss" at bounding box center [759, 413] width 35 height 14
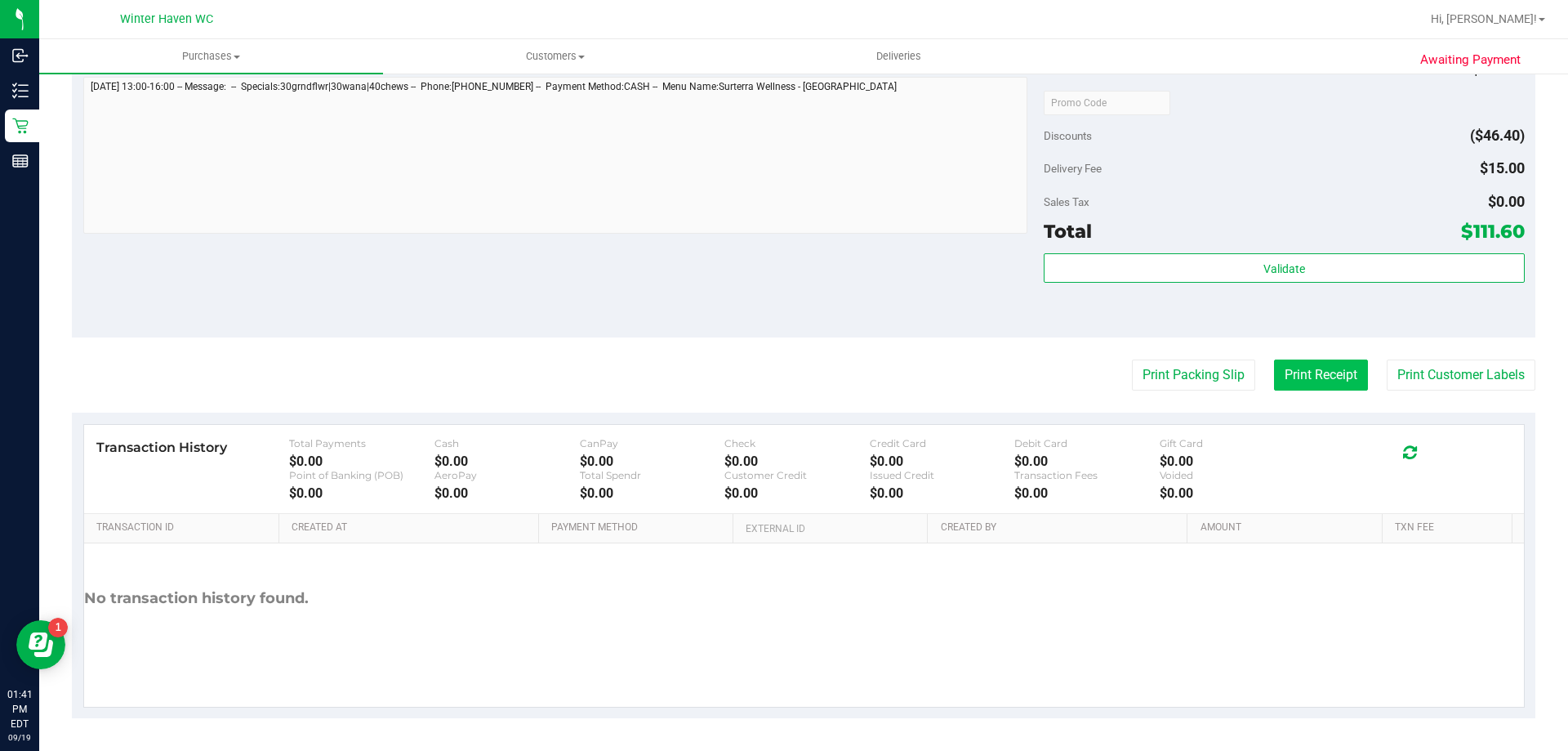
click at [1294, 377] on button "Print Receipt" at bounding box center [1321, 376] width 94 height 31
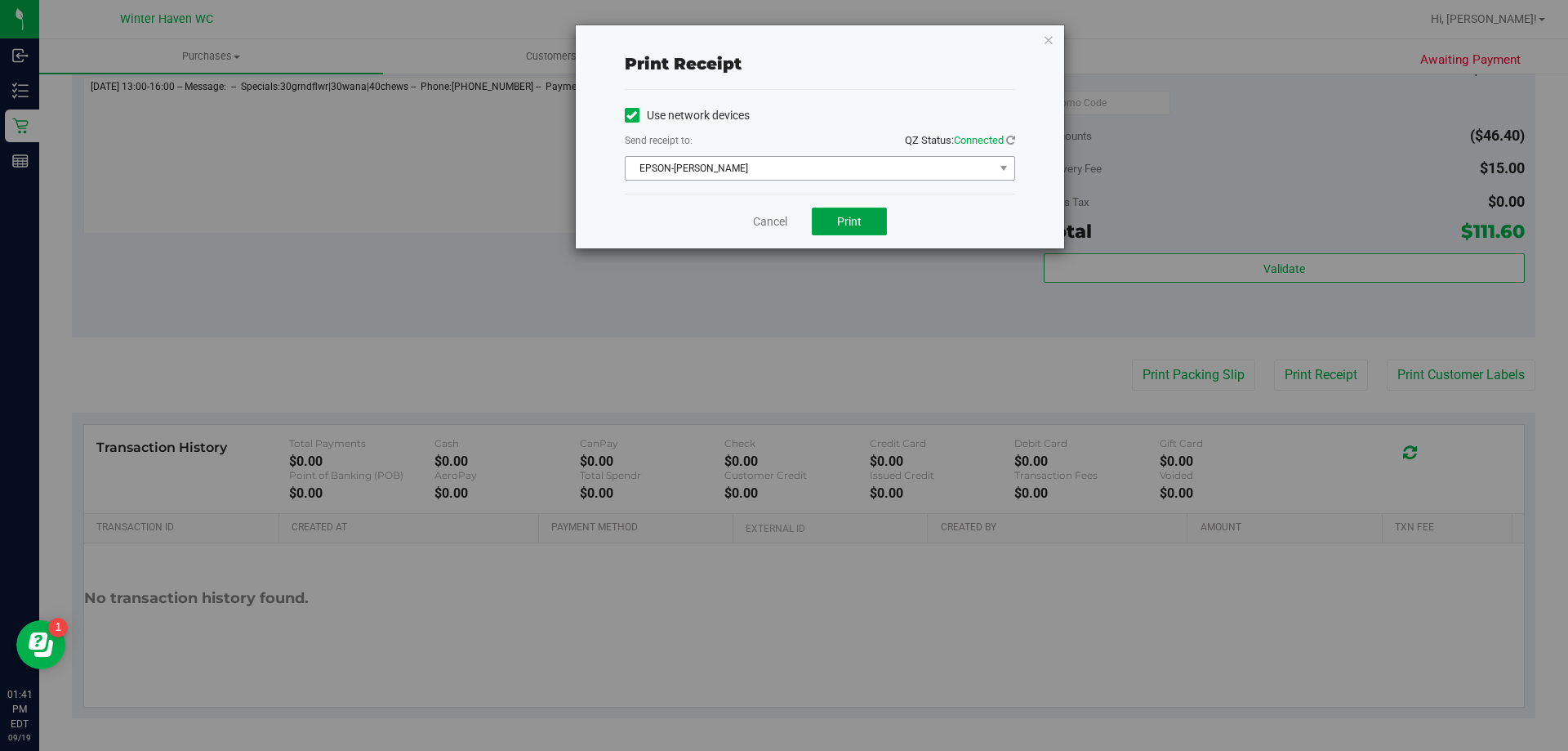
drag, startPoint x: 857, startPoint y: 214, endPoint x: 851, endPoint y: 160, distance: 54.3
click at [857, 213] on button "Print" at bounding box center [849, 222] width 75 height 27
click at [780, 219] on link "Cancel" at bounding box center [769, 223] width 34 height 18
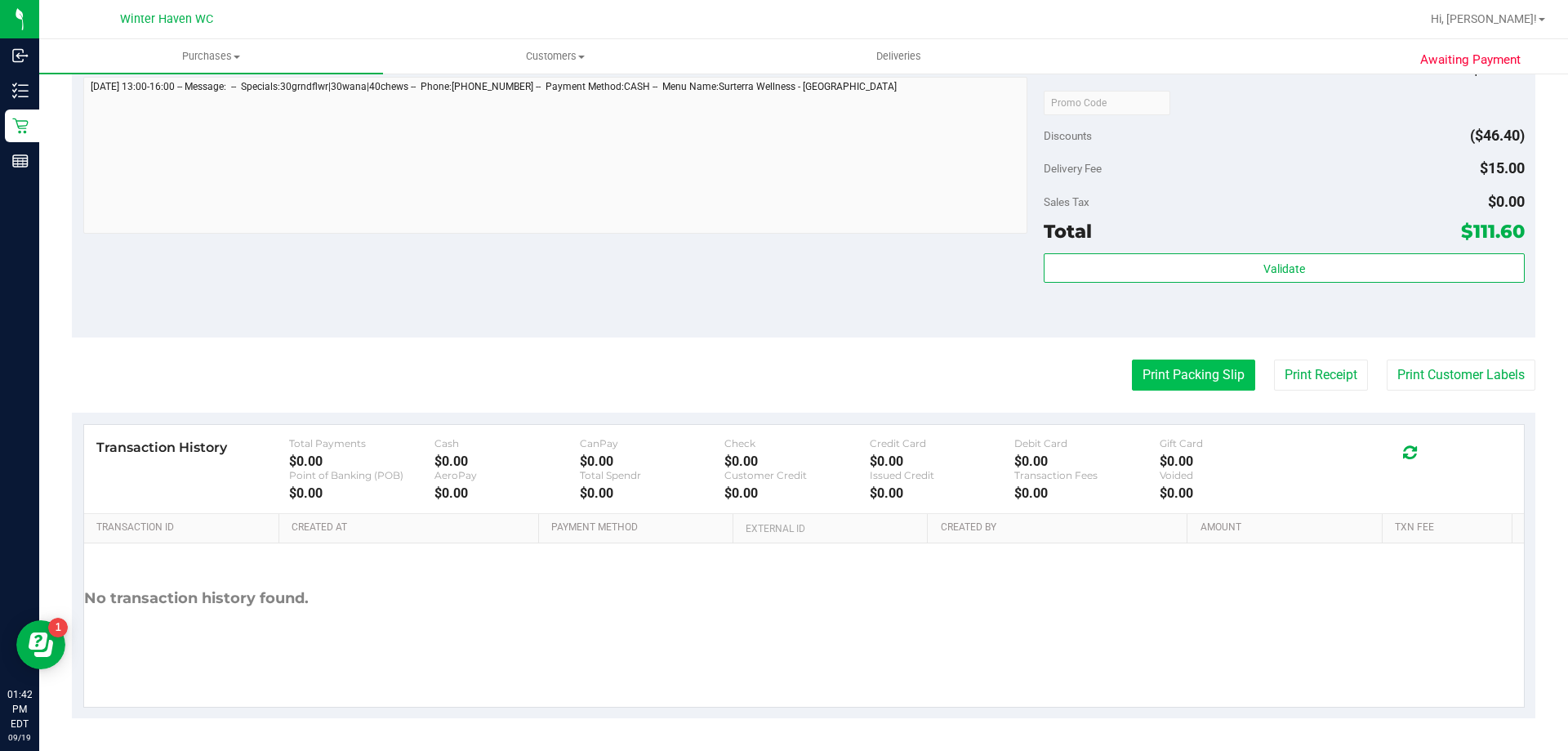
click at [1221, 367] on button "Print Packing Slip" at bounding box center [1194, 376] width 123 height 31
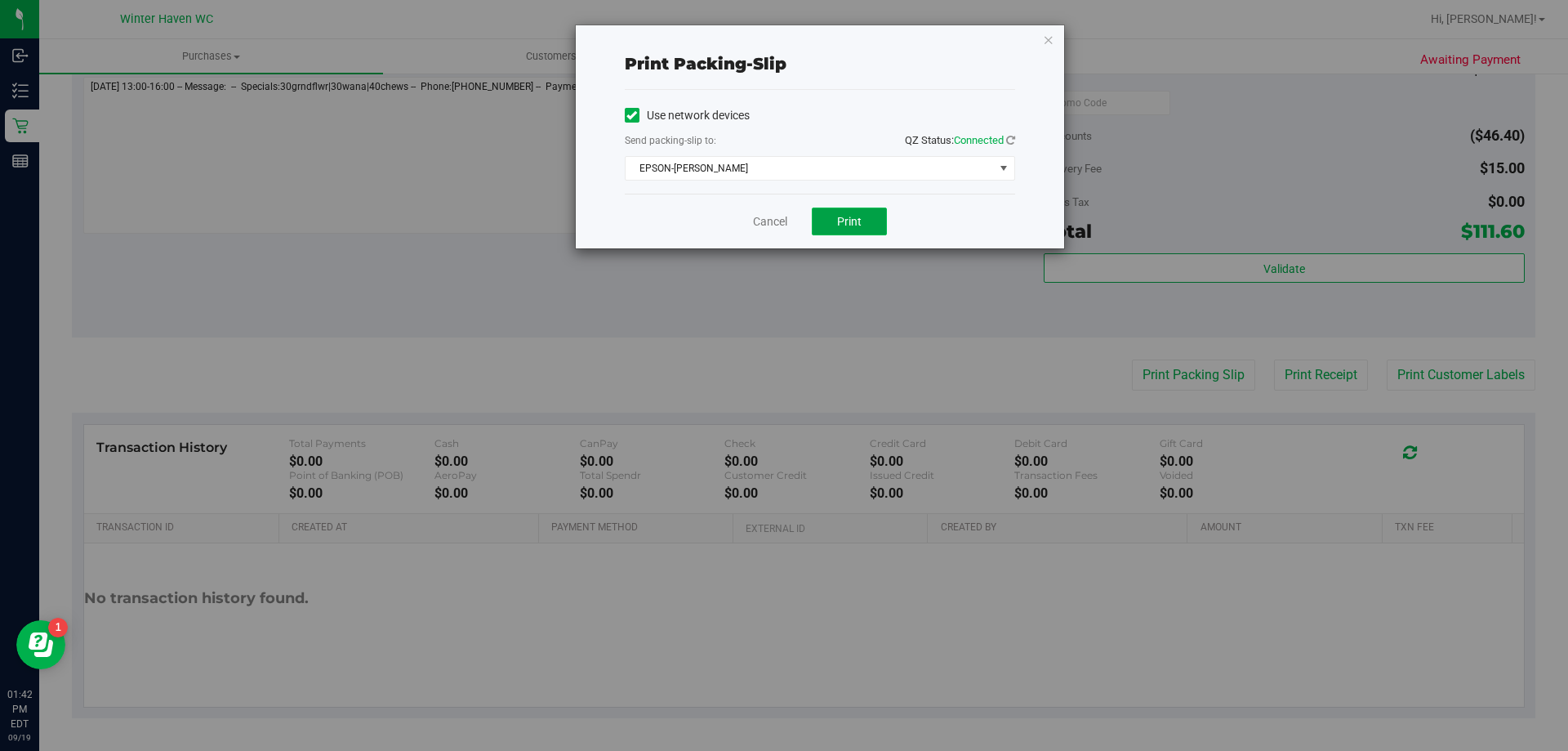
click at [876, 224] on button "Print" at bounding box center [849, 222] width 75 height 27
click at [768, 223] on link "Cancel" at bounding box center [769, 223] width 34 height 18
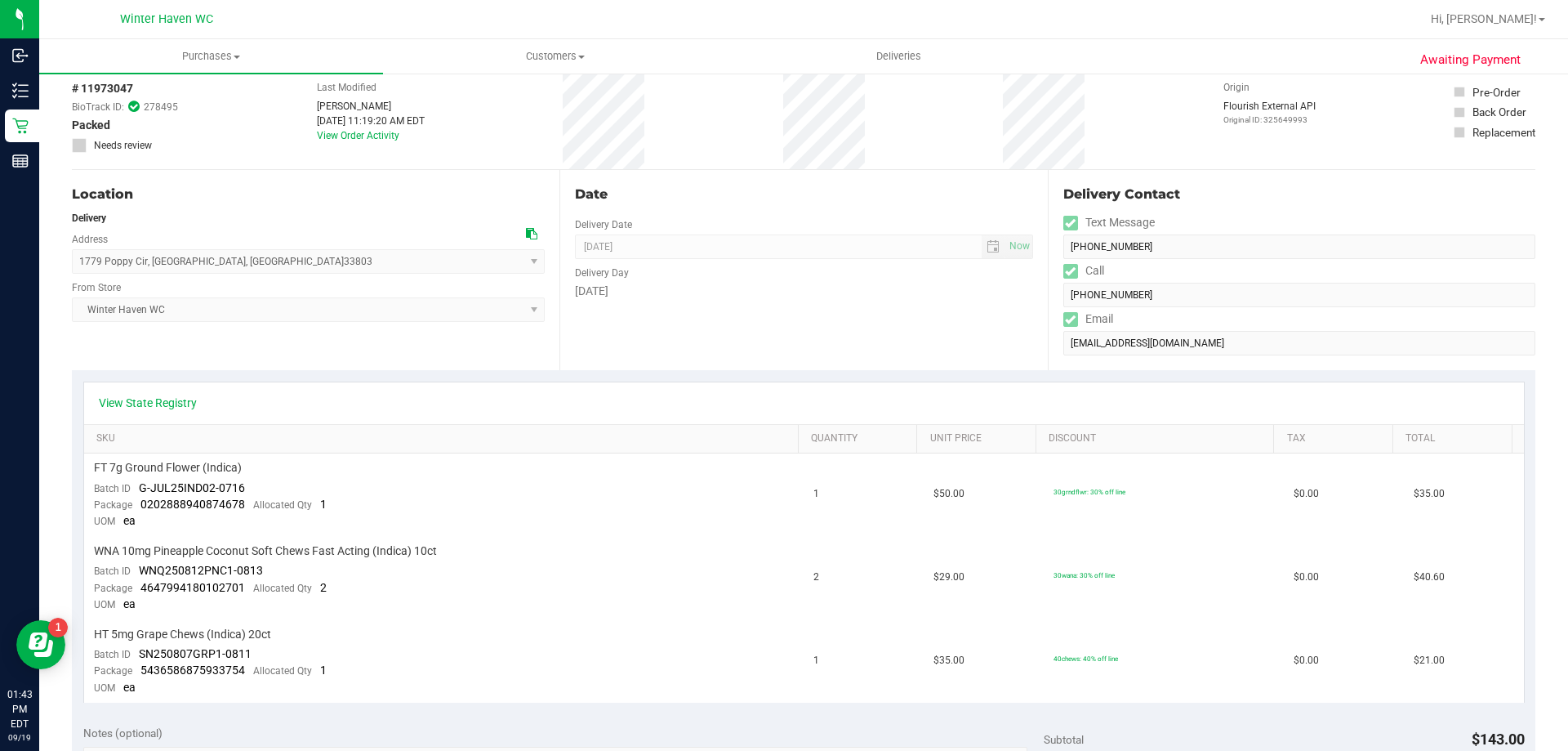
scroll to position [0, 0]
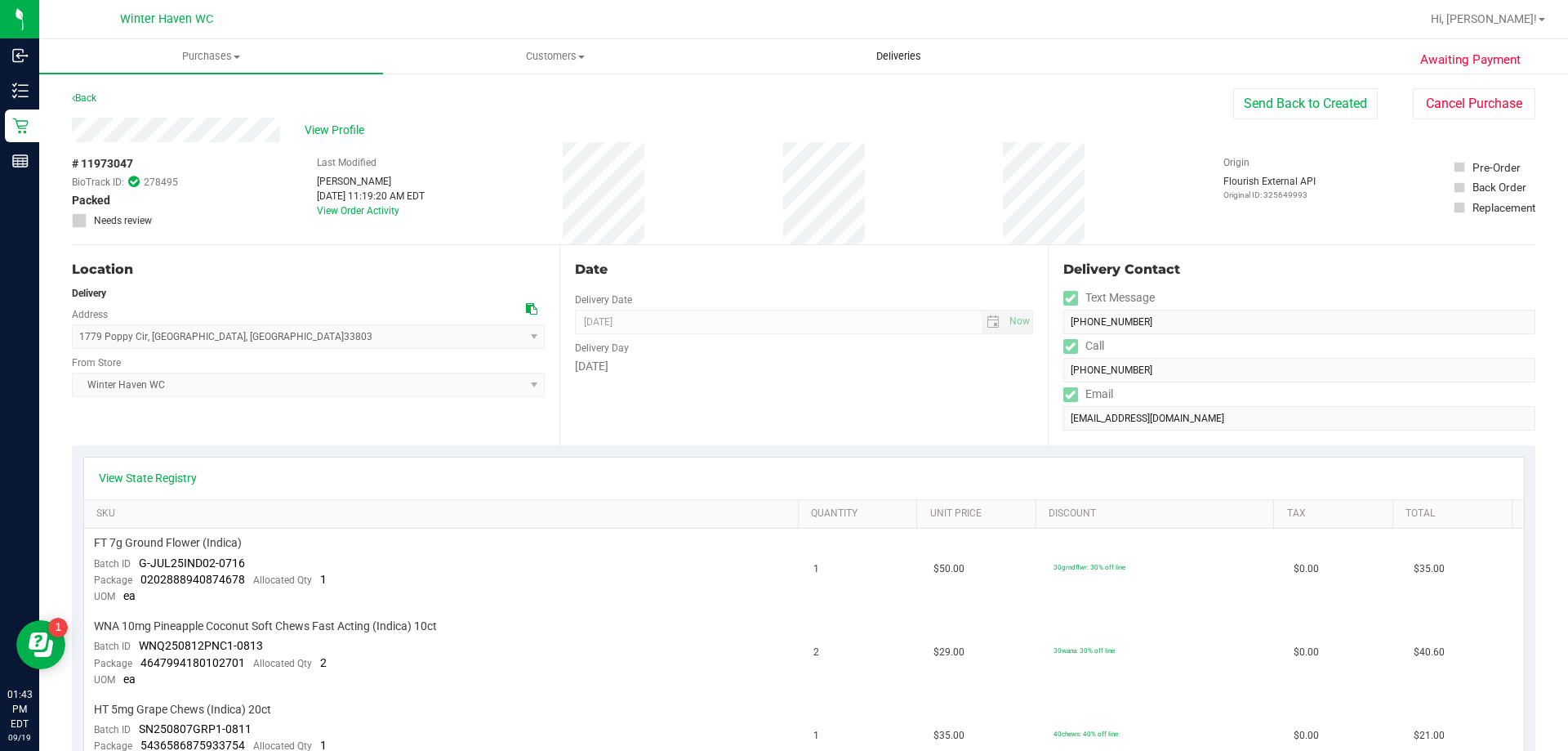
click at [906, 55] on span "Deliveries" at bounding box center [899, 56] width 89 height 15
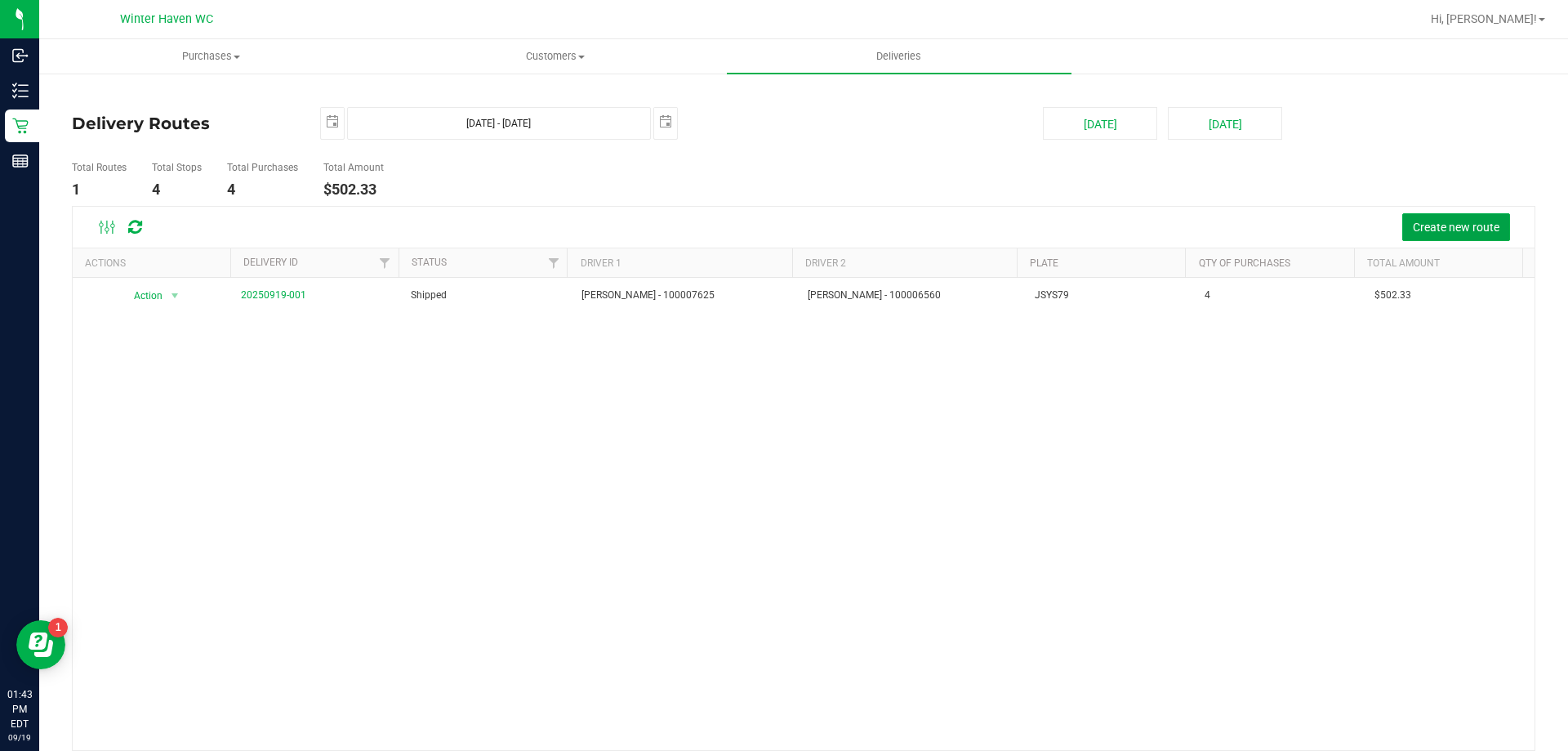
click at [1449, 228] on span "Create new route" at bounding box center [1456, 226] width 86 height 13
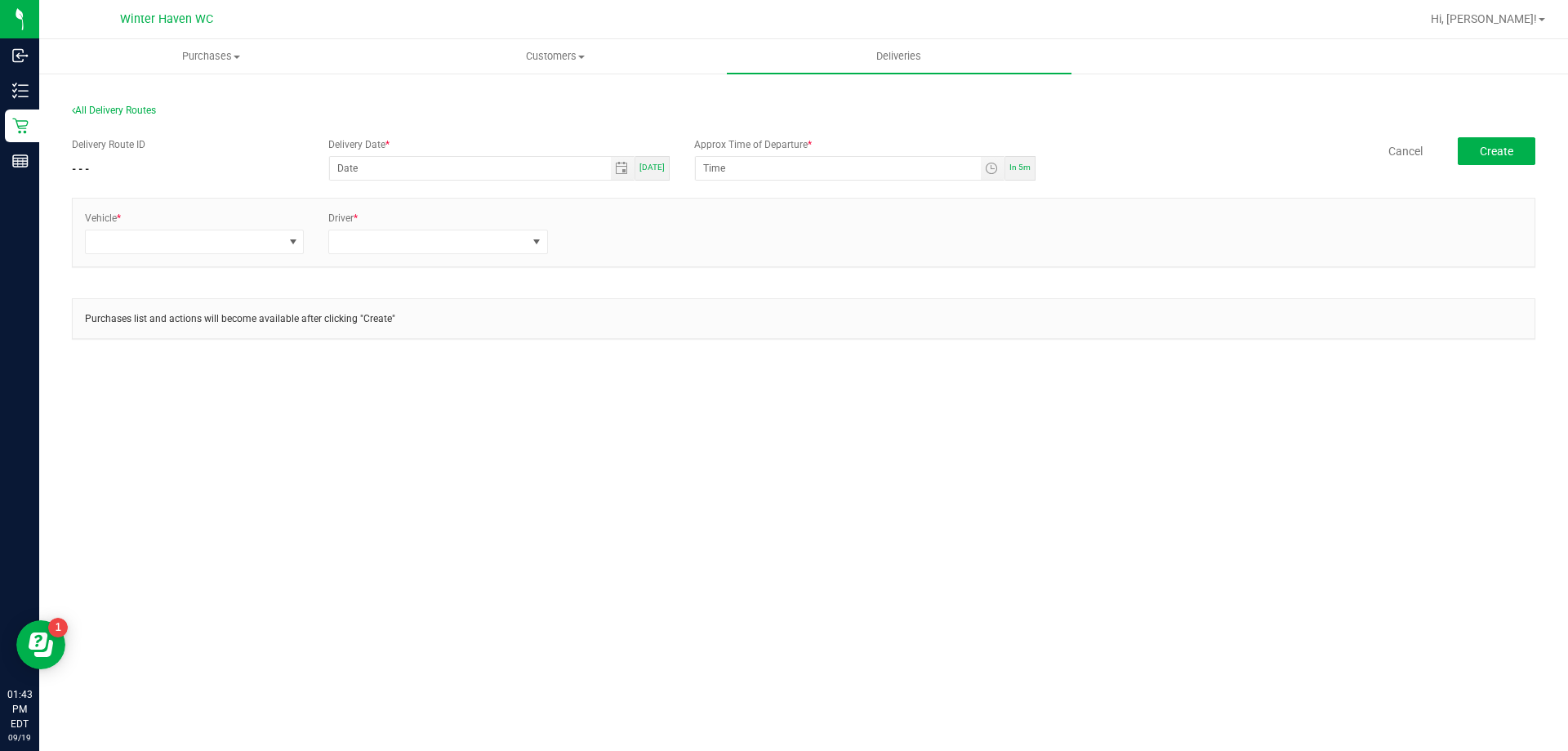
click at [1020, 160] on div "In 5m" at bounding box center [1020, 168] width 30 height 25
type input "[DATE]"
click at [715, 168] on input "1:48 PM" at bounding box center [838, 168] width 285 height 23
type input "1:45 PM"
click at [197, 248] on span at bounding box center [184, 241] width 197 height 23
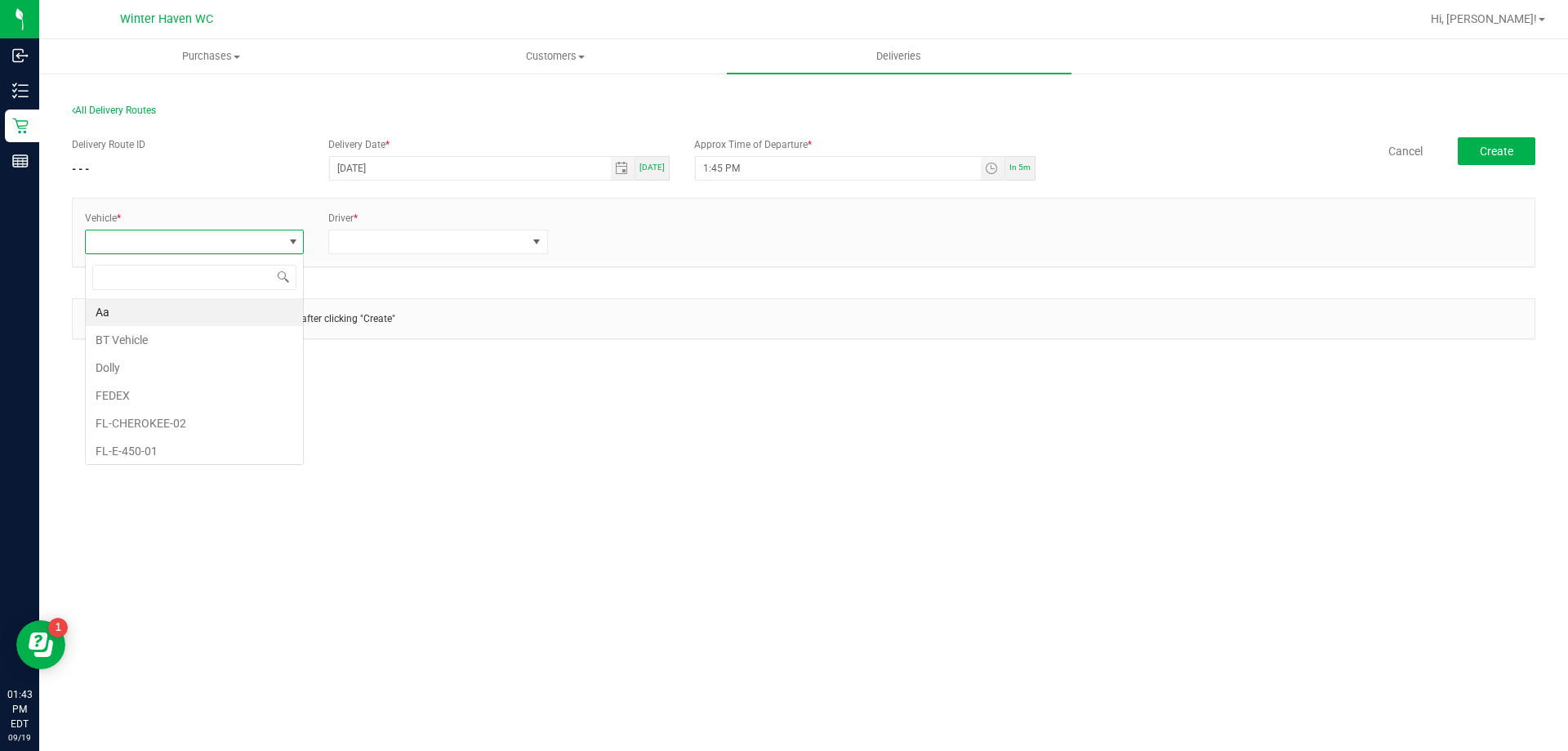
scroll to position [25, 220]
type input "31"
drag, startPoint x: 148, startPoint y: 307, endPoint x: 309, endPoint y: 266, distance: 166.1
click at [148, 309] on li "FL-ESCAPE-31" at bounding box center [195, 312] width 218 height 27
click at [354, 243] on span at bounding box center [427, 241] width 197 height 23
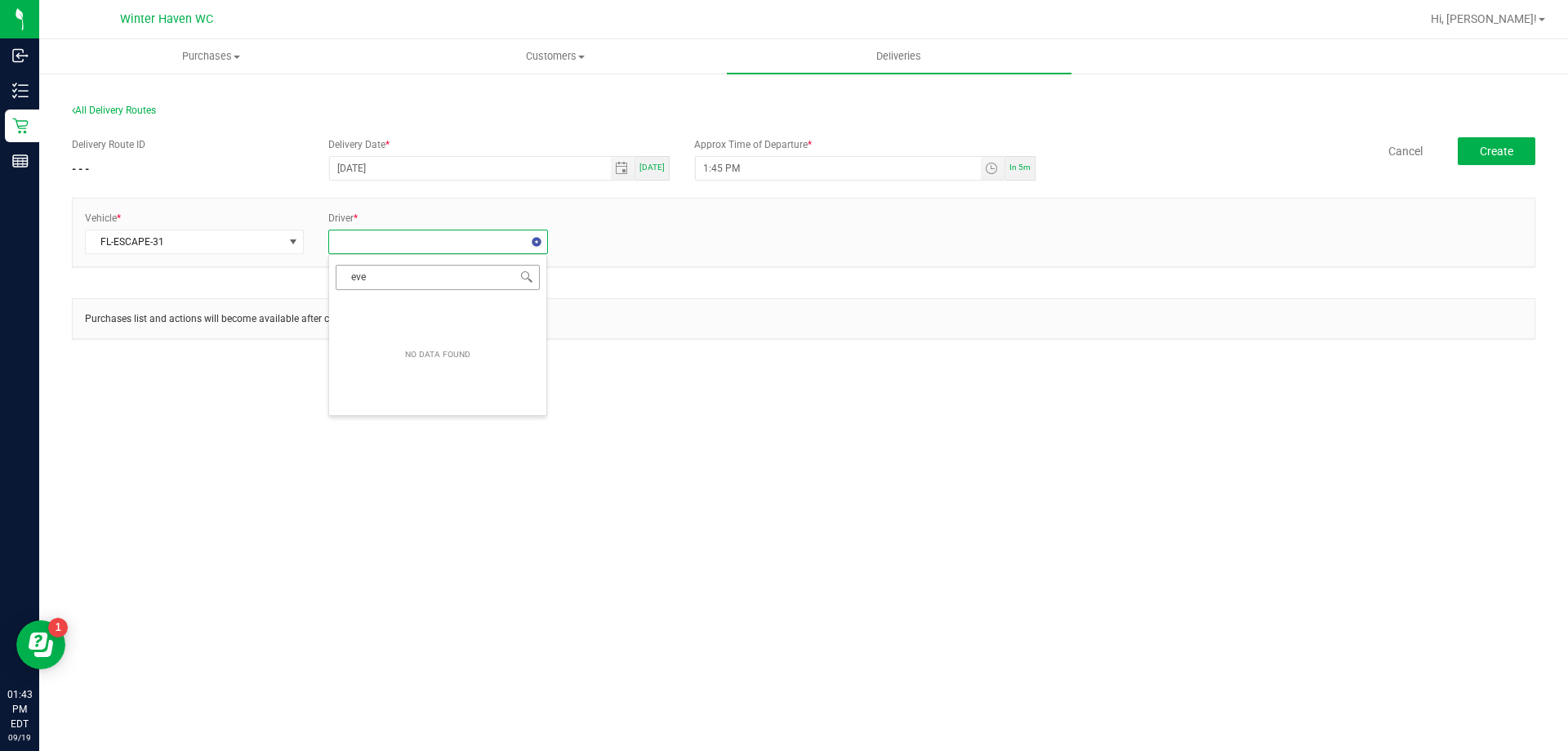
type input "ever"
click at [394, 318] on li "[PERSON_NAME] - 100007625" at bounding box center [438, 312] width 218 height 27
click at [604, 227] on div "+ Add Driver" at bounding box center [682, 227] width 243 height 33
click at [615, 239] on link "+ Add Driver" at bounding box center [599, 237] width 54 height 12
click at [635, 236] on span at bounding box center [671, 241] width 197 height 23
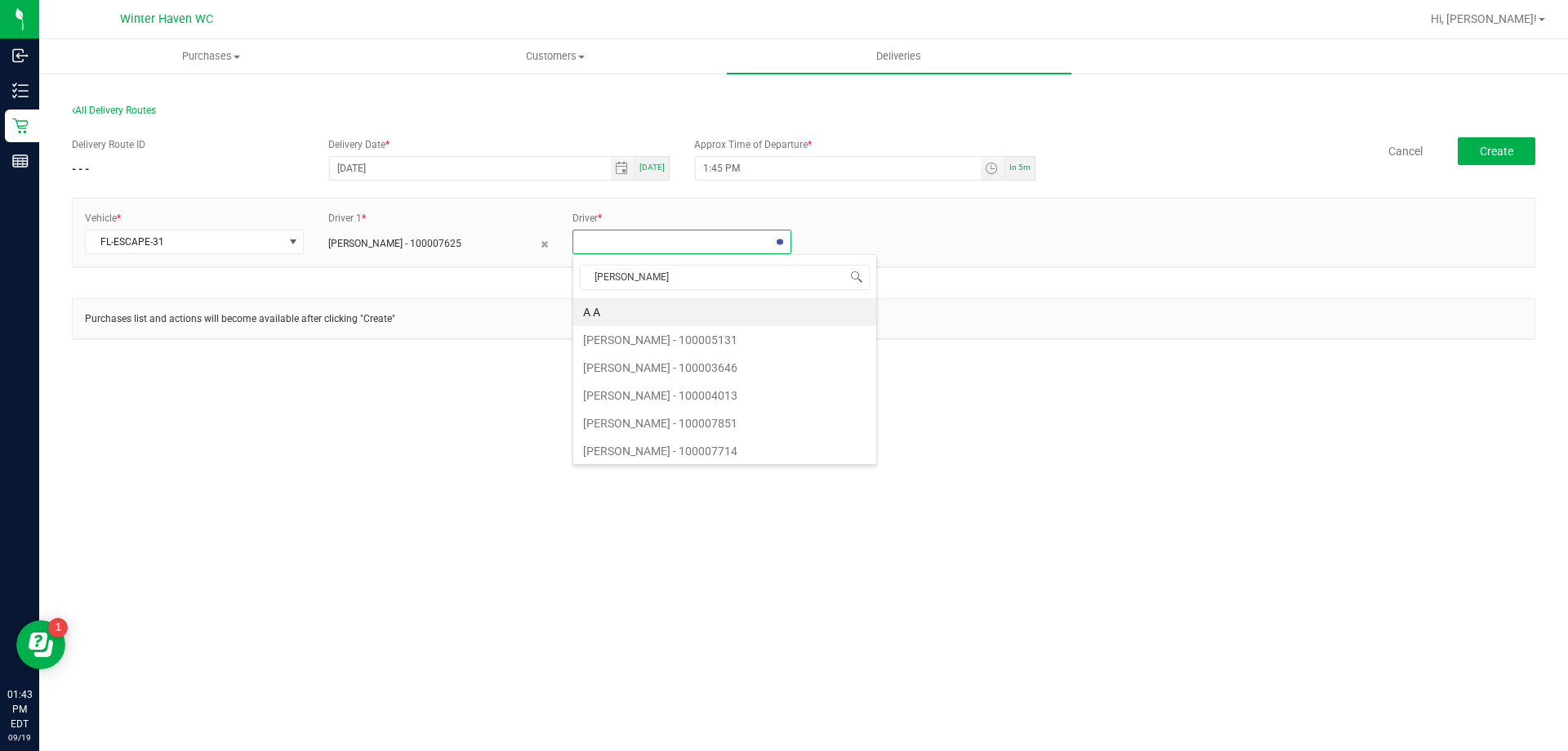
type input "[PERSON_NAME]"
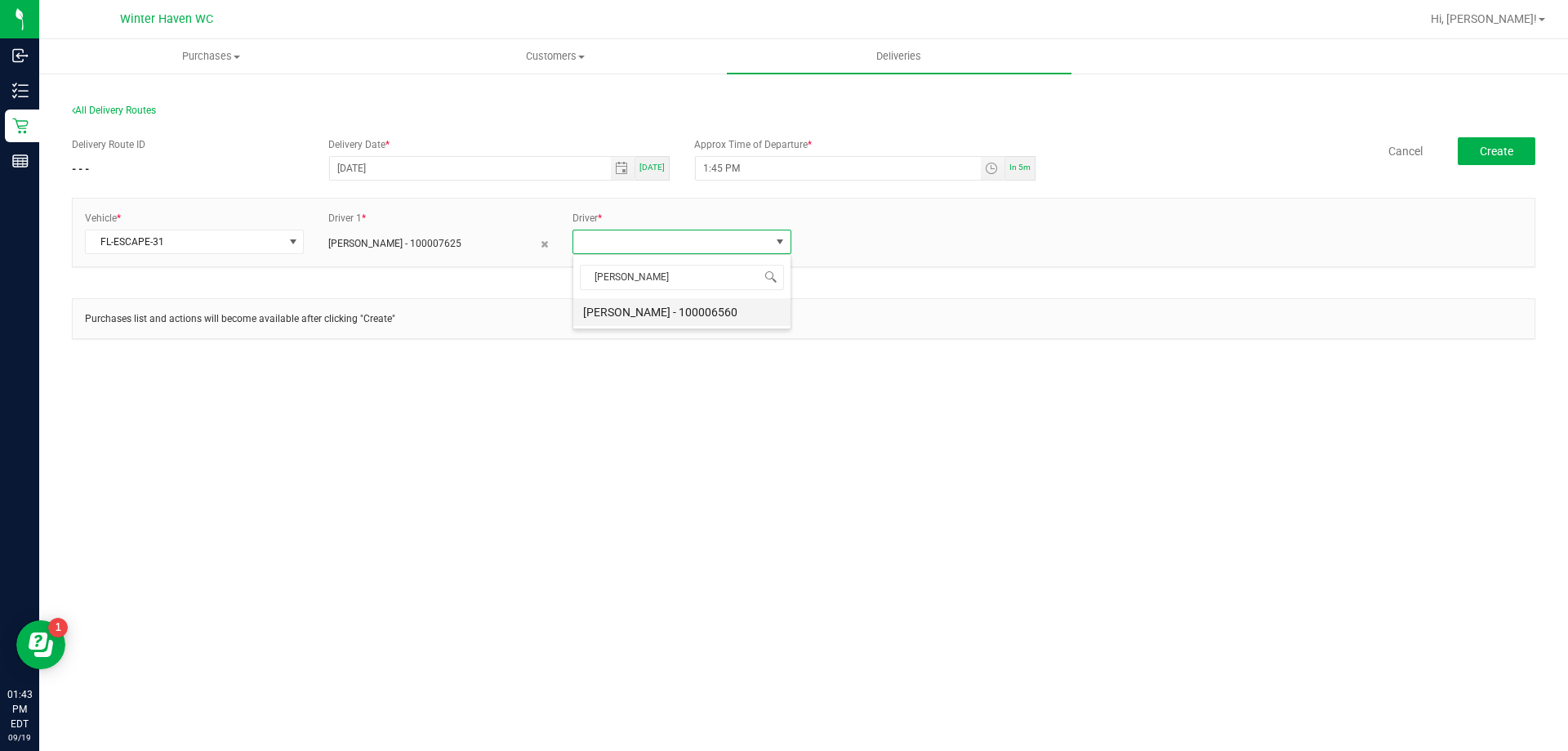
click at [655, 324] on li "[PERSON_NAME] - 100006560" at bounding box center [682, 312] width 218 height 27
drag, startPoint x: 1503, startPoint y: 164, endPoint x: 1502, endPoint y: 155, distance: 9.1
click at [1502, 156] on button "Create" at bounding box center [1496, 151] width 77 height 27
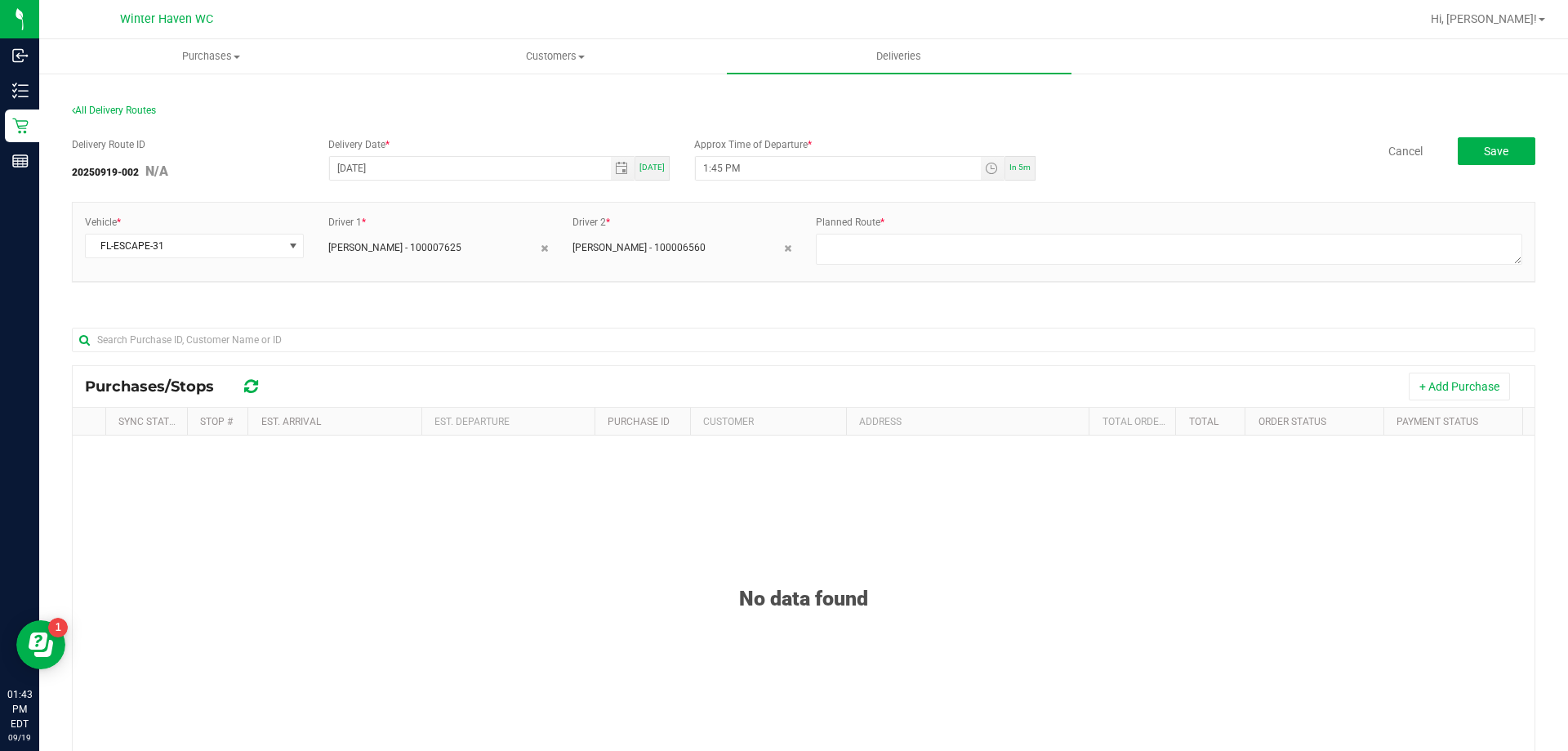
click at [1088, 231] on div "Planned Route *" at bounding box center [1169, 241] width 731 height 54
click at [1087, 234] on textarea at bounding box center [1169, 249] width 707 height 31
type textarea "2"
click at [1441, 396] on button "+ Add Purchase" at bounding box center [1459, 386] width 101 height 27
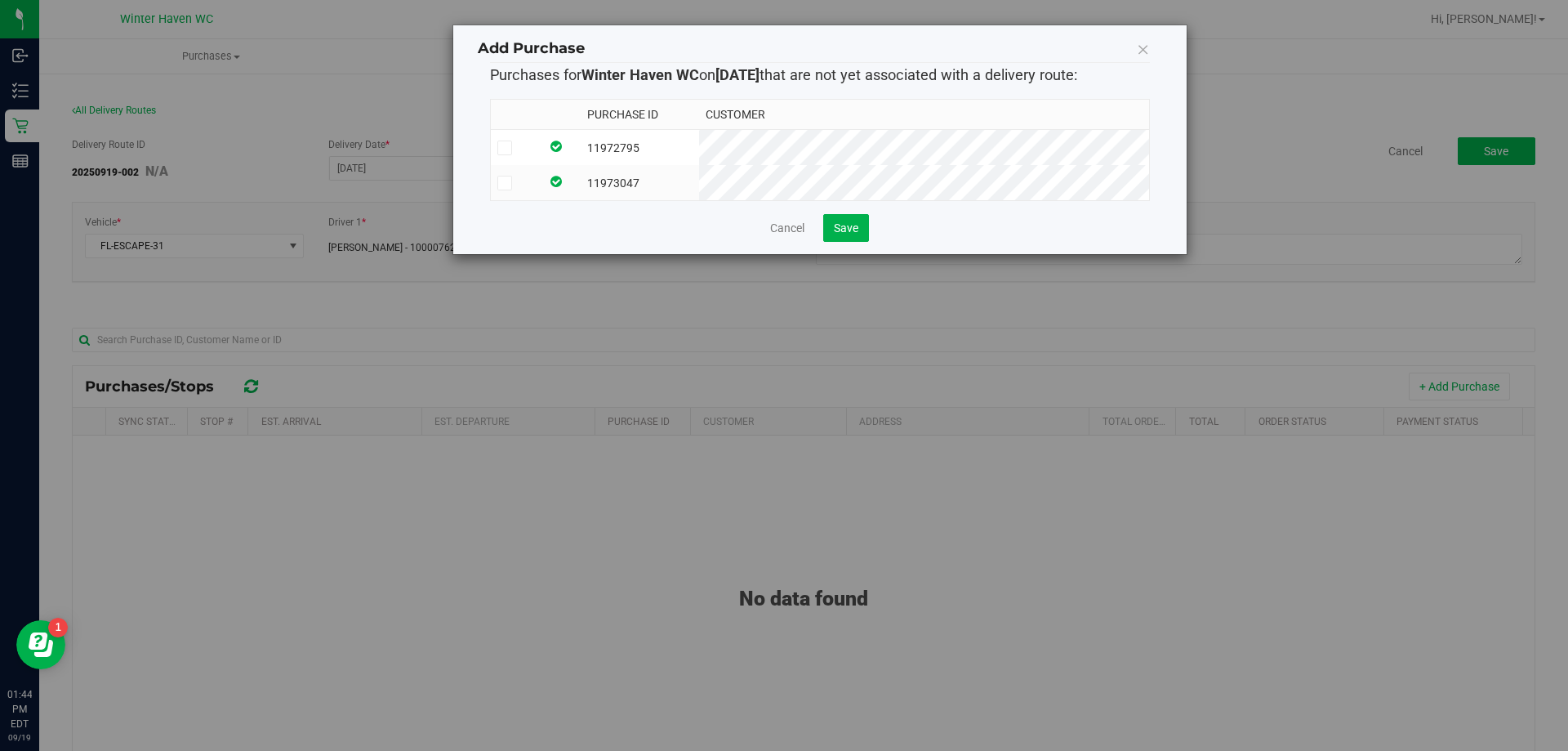
click at [499, 154] on span at bounding box center [505, 147] width 15 height 15
click at [0, 0] on input "checkbox" at bounding box center [0, 0] width 0 height 0
click at [508, 178] on span at bounding box center [505, 182] width 15 height 15
click at [848, 234] on span "Save" at bounding box center [846, 227] width 24 height 13
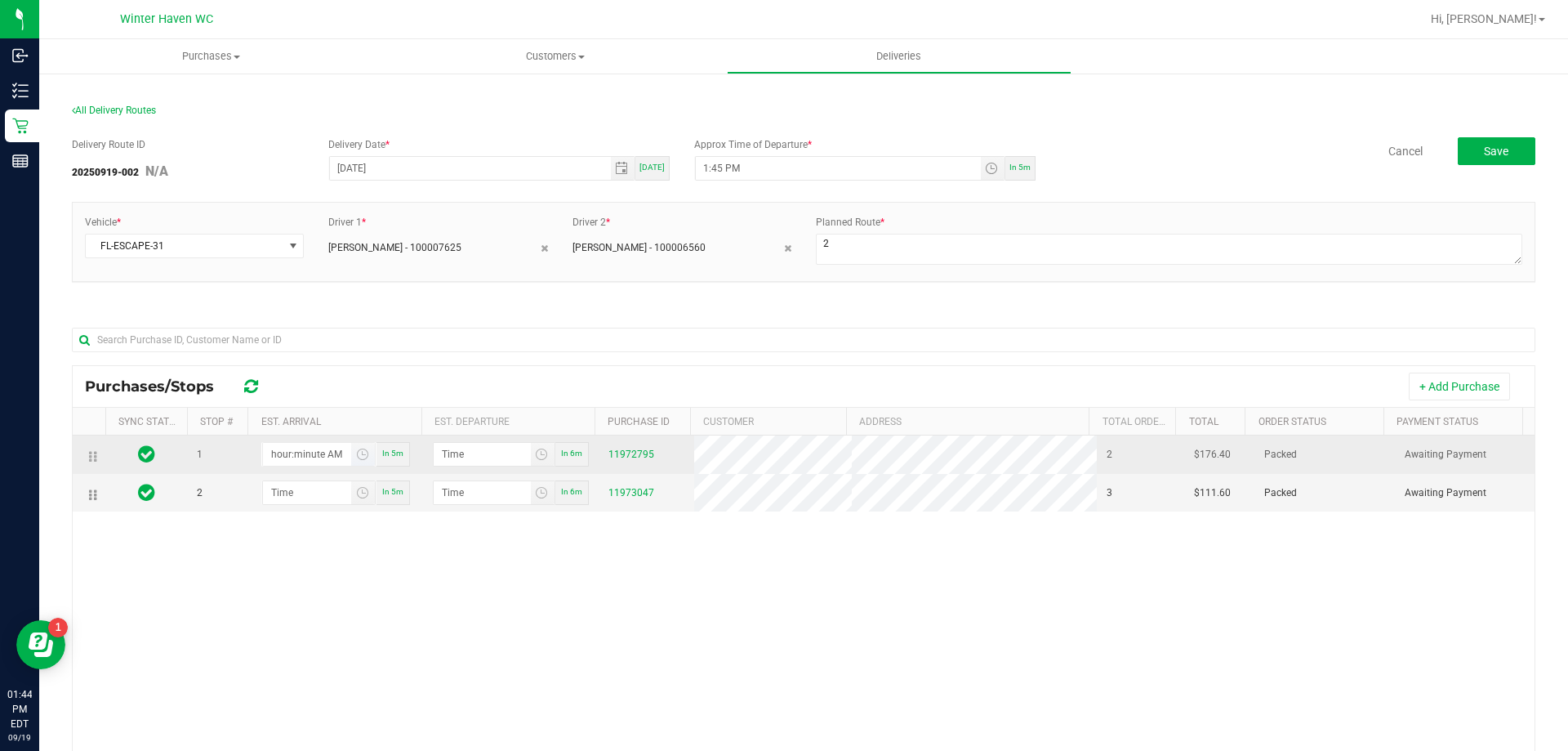
click at [317, 450] on input "hour:minute AM" at bounding box center [307, 454] width 89 height 23
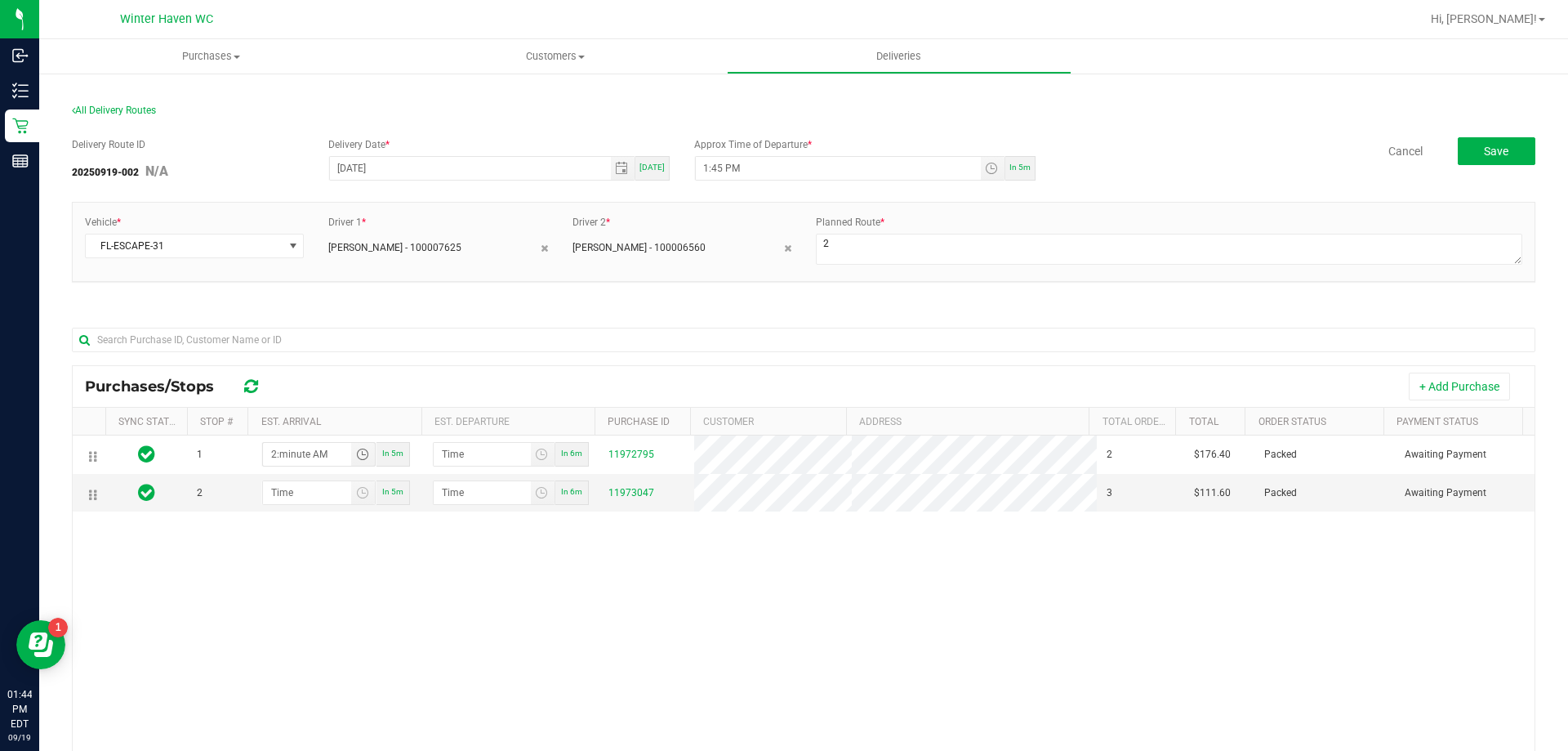
type input "2:00 AM"
type input "2:01 AM"
type input "2:05 AM"
type input "2:06 AM"
type input "2:05 PM"
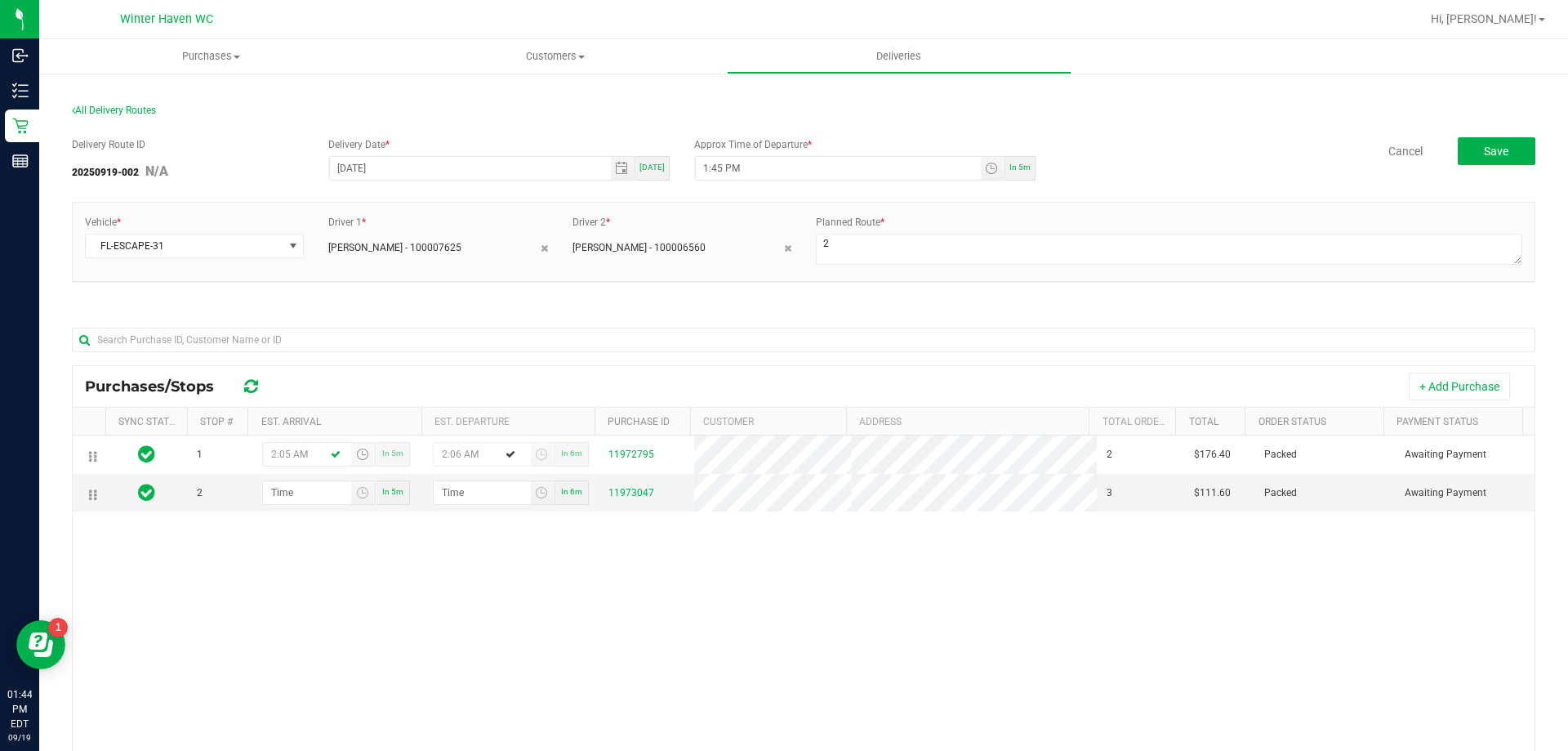
type input "2:06 PM"
type input "2:05 PM"
click at [296, 493] on input "hour:minute AM" at bounding box center [307, 492] width 89 height 23
type input "2:05 AM"
type input "2:06 AM"
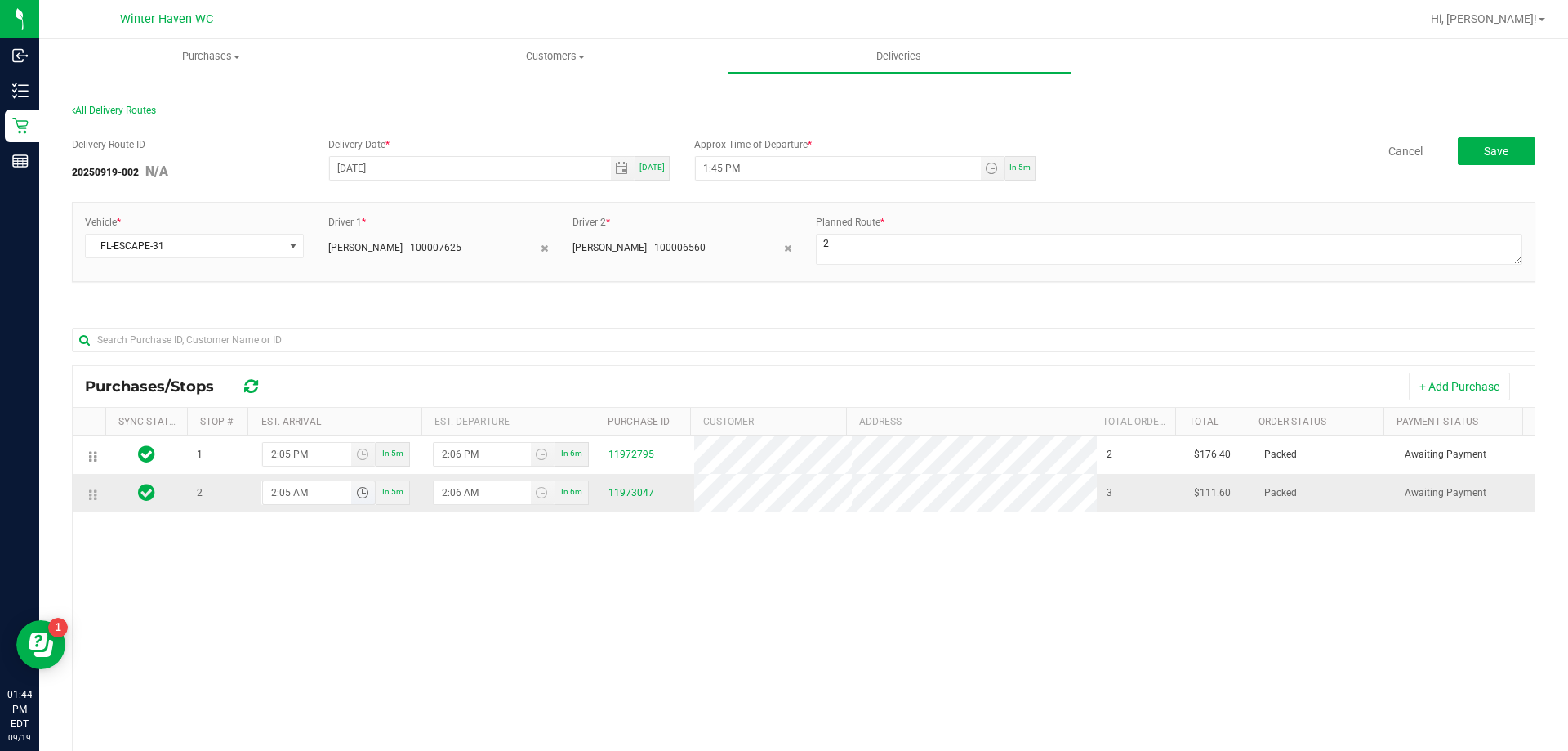
type input "2:50 AM"
type input "2:51 AM"
type input "2:50 PM"
type input "2:51 PM"
type input "2:50 PM"
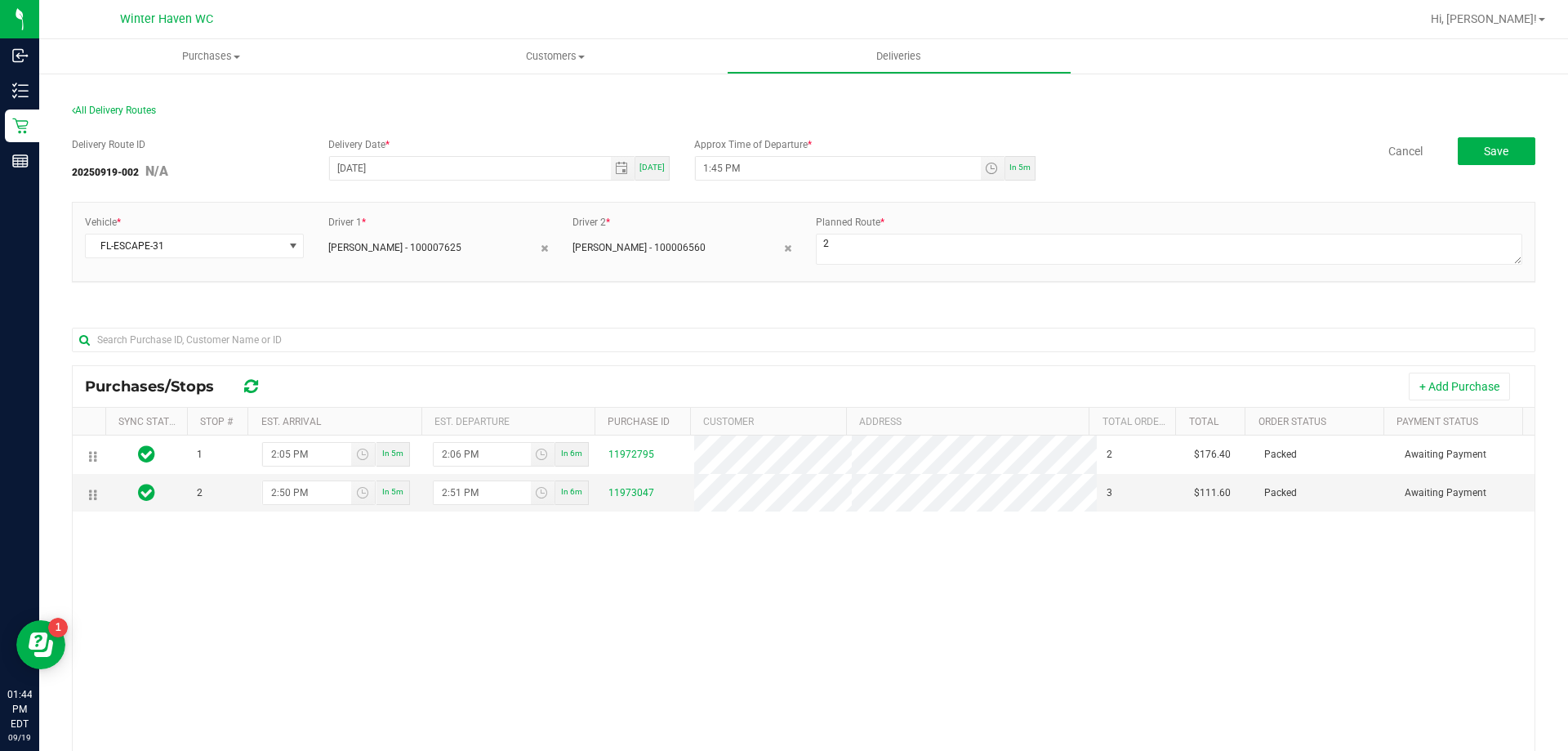
click at [381, 568] on div "1 2:05 PM In 5m 2:06 PM In 6m 11972795 2 $176.40 Packed Awaiting Payment 2 2:50…" at bounding box center [804, 672] width 1462 height 474
click at [1485, 145] on span "Save" at bounding box center [1495, 151] width 24 height 13
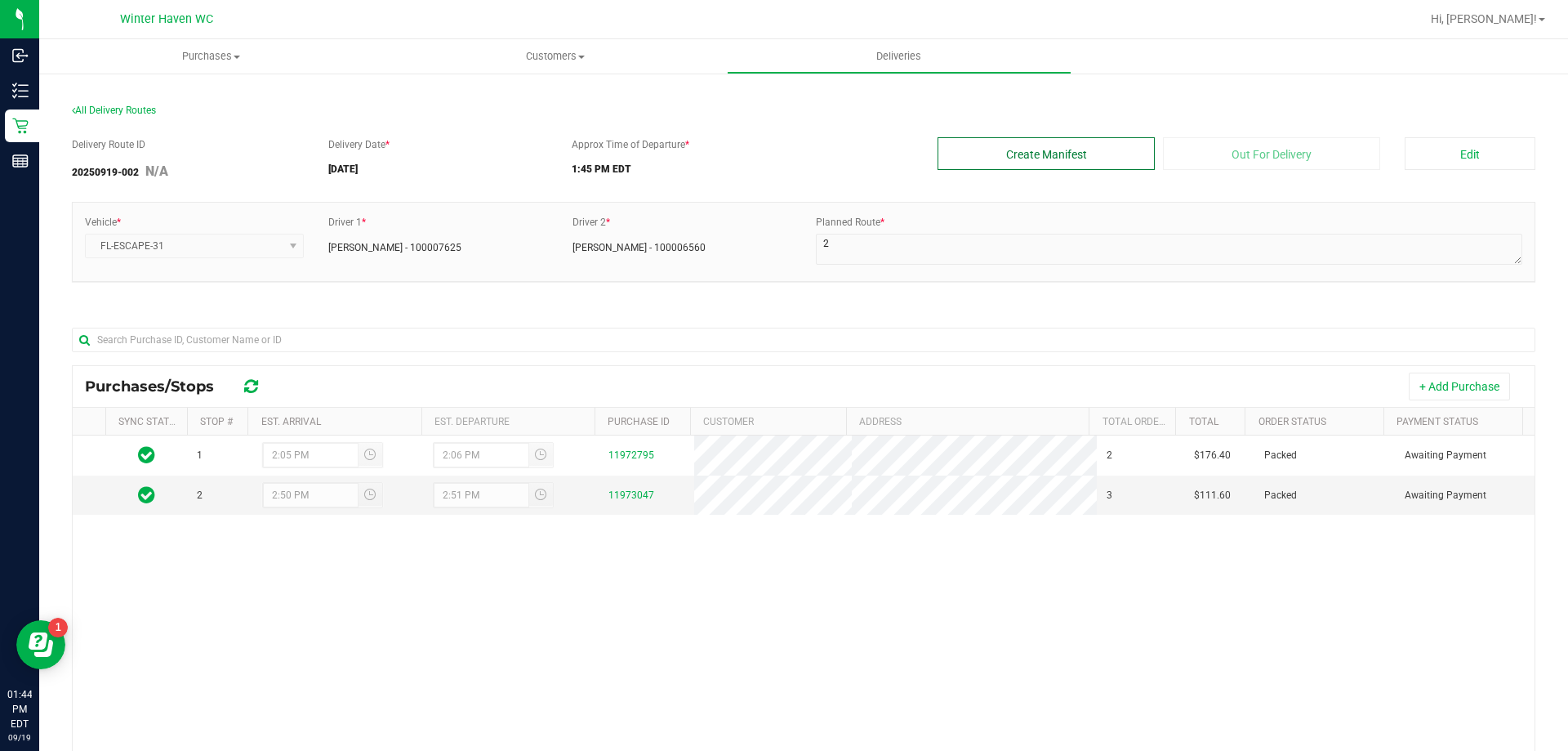
click at [1068, 155] on button "Create Manifest" at bounding box center [1047, 153] width 218 height 32
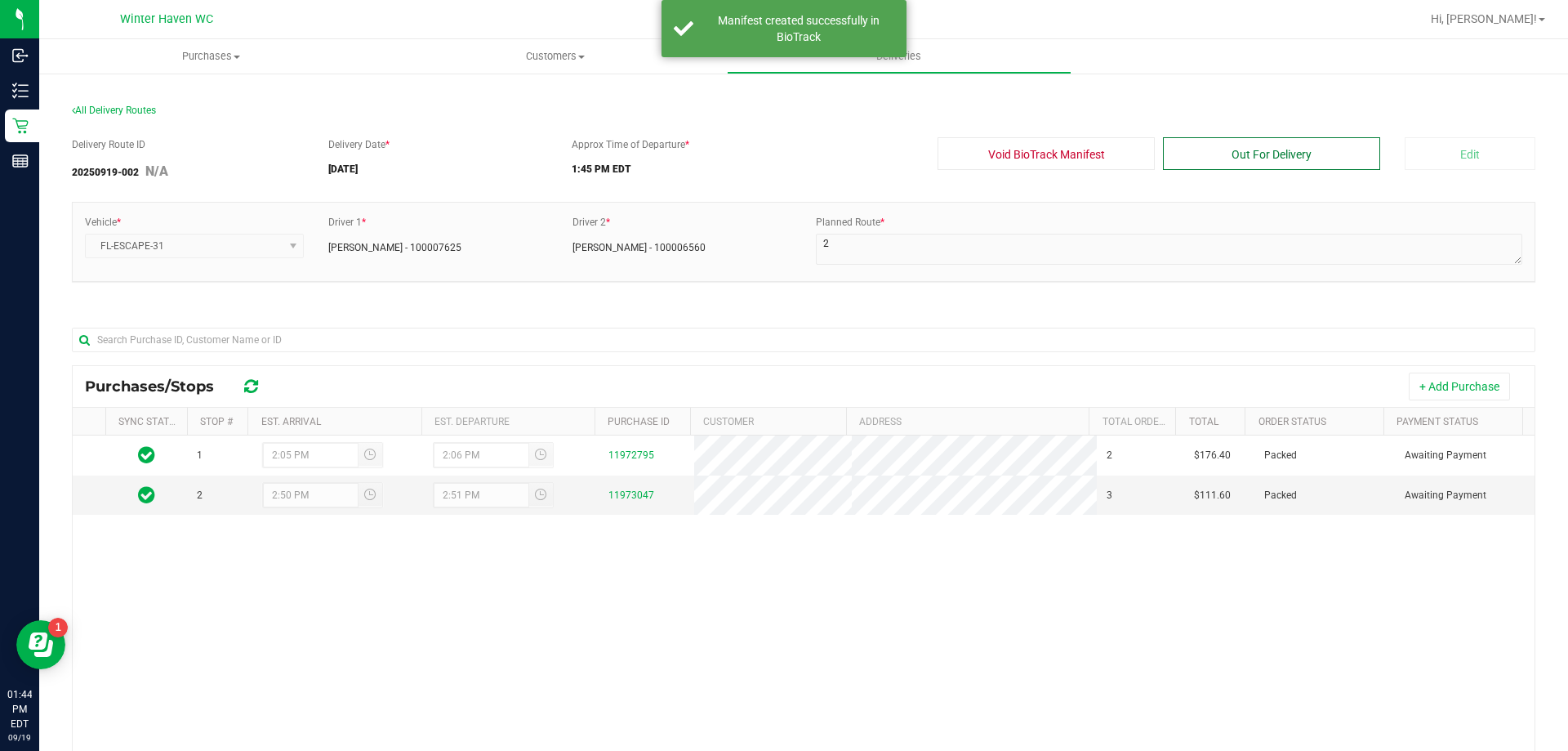
click at [1256, 156] on button "Out For Delivery" at bounding box center [1272, 153] width 218 height 32
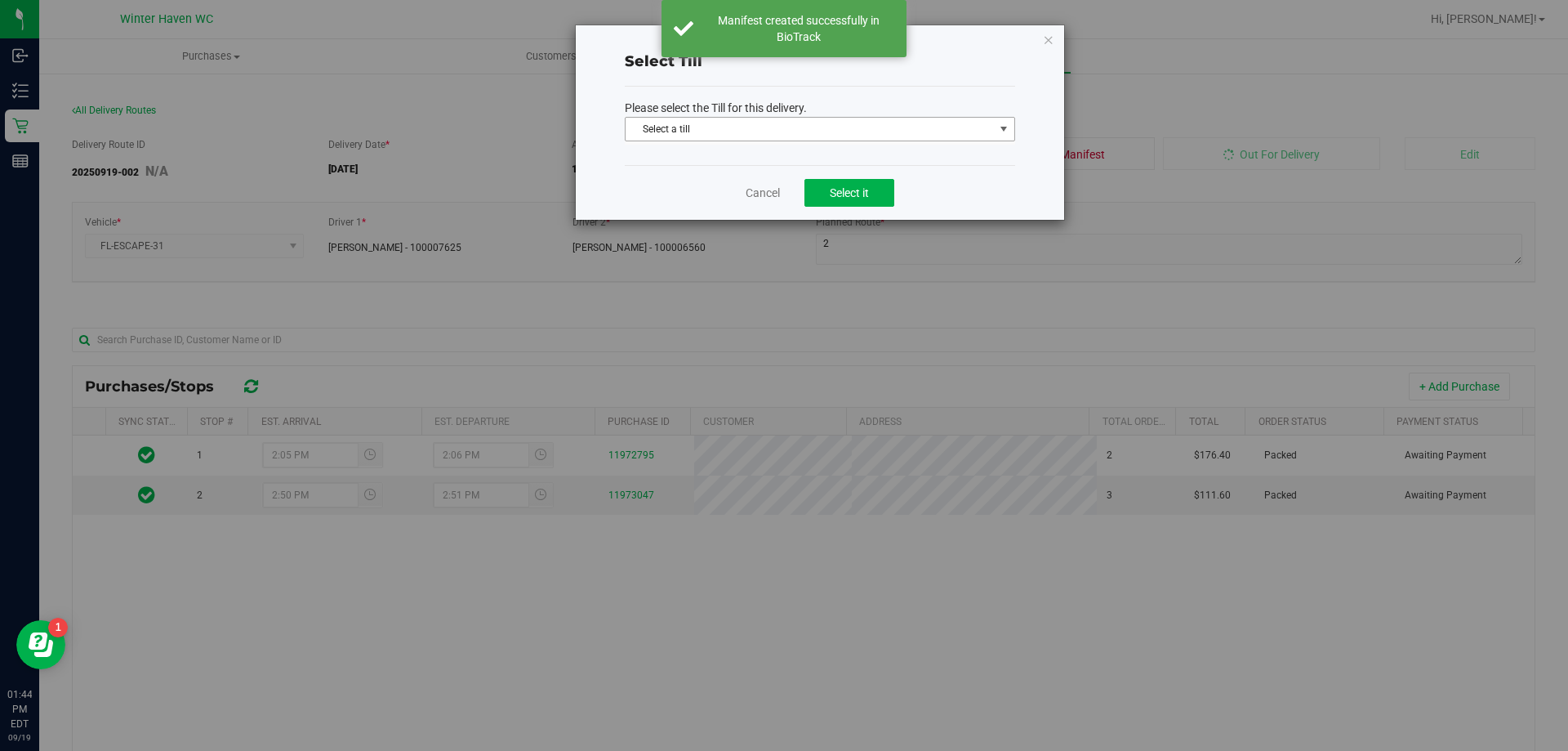
click at [837, 133] on span "Select a till" at bounding box center [809, 128] width 368 height 23
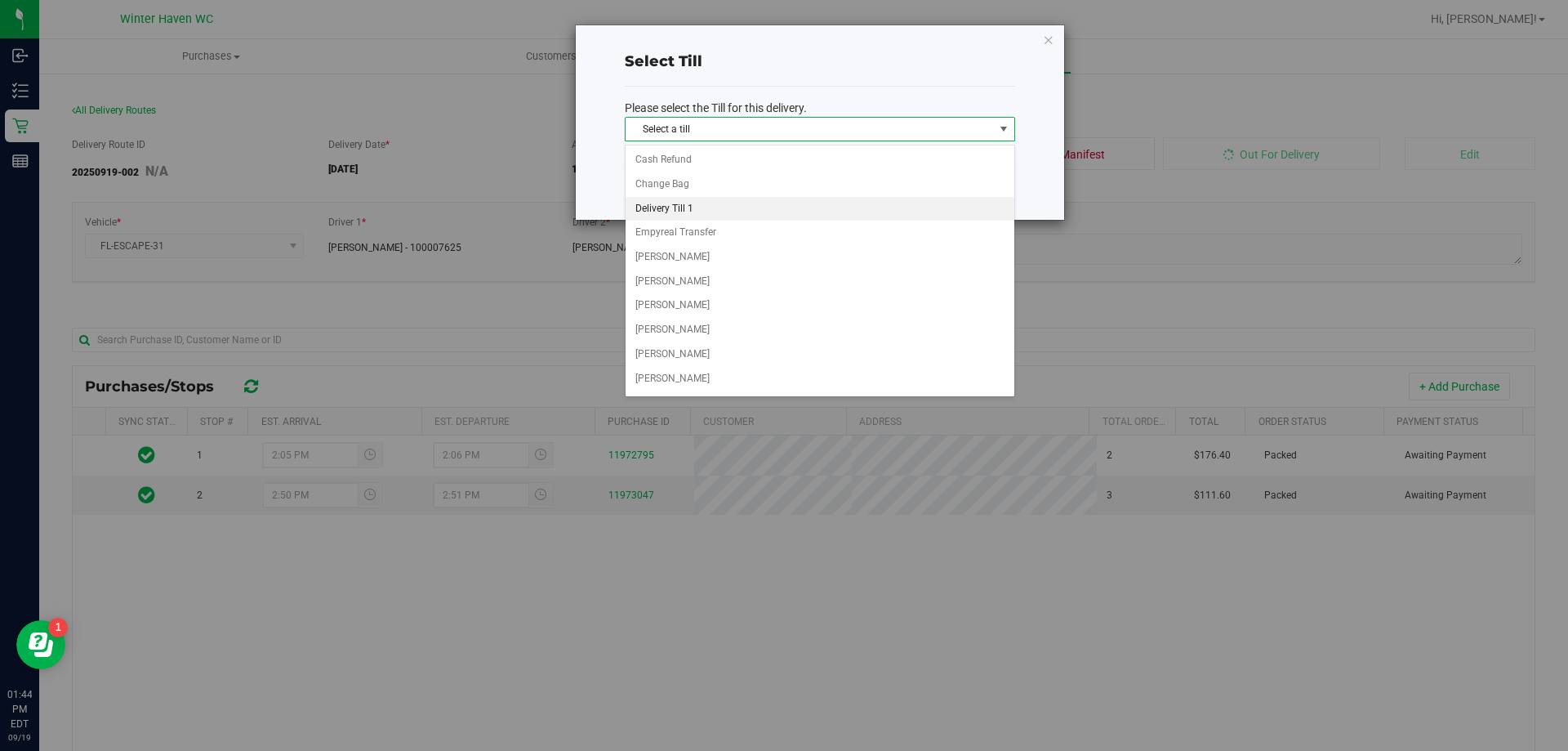
click at [747, 214] on li "Delivery Till 1" at bounding box center [819, 209] width 389 height 25
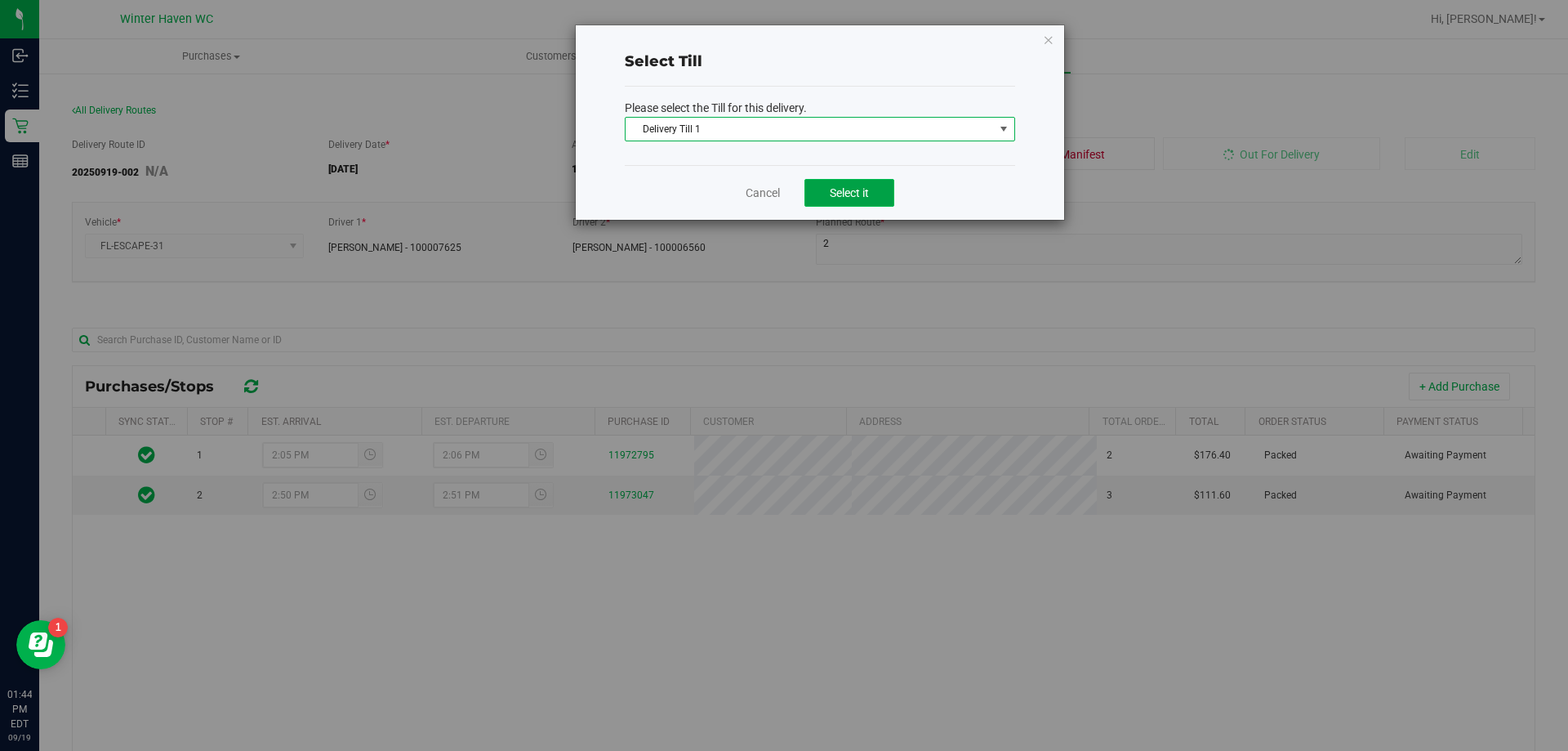
click at [845, 199] on button "Select it" at bounding box center [850, 193] width 90 height 27
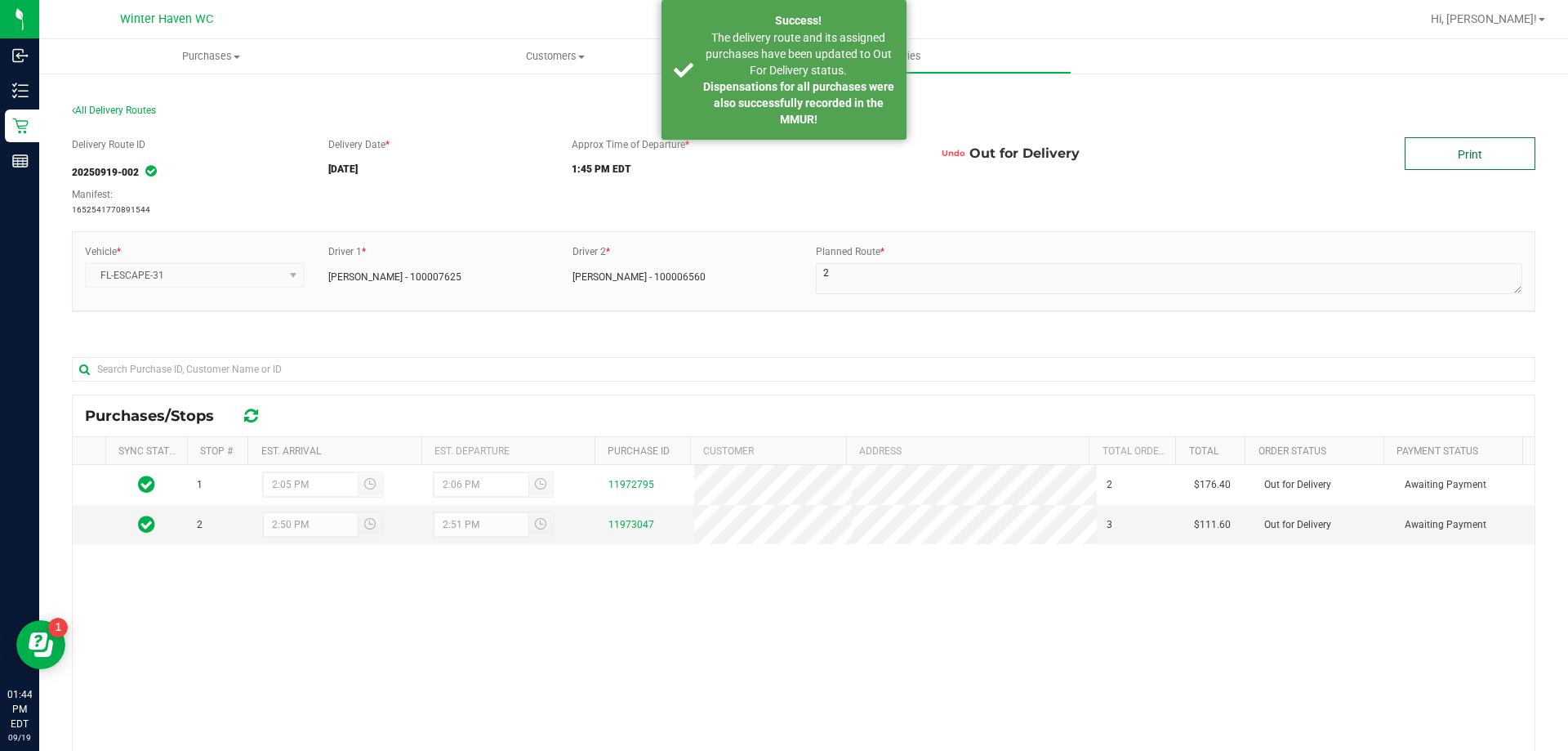
click at [1449, 156] on link "Print" at bounding box center [1470, 153] width 130 height 32
